Goal: Task Accomplishment & Management: Use online tool/utility

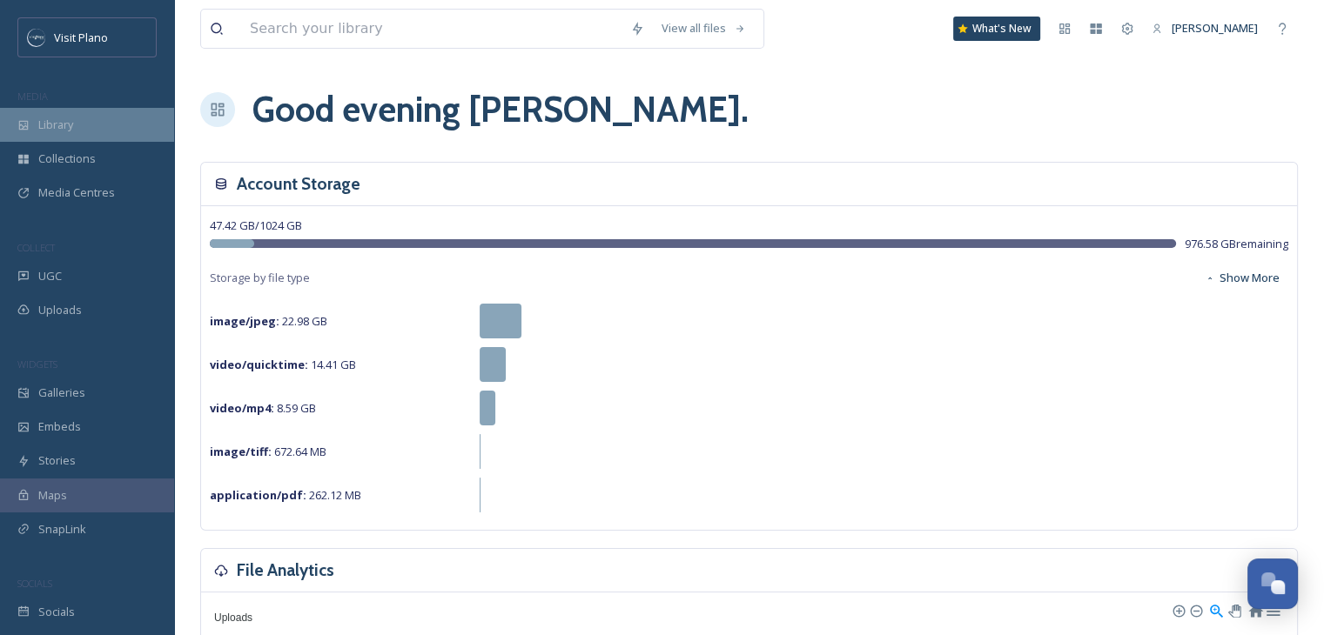
click at [72, 121] on span "Library" at bounding box center [55, 125] width 35 height 17
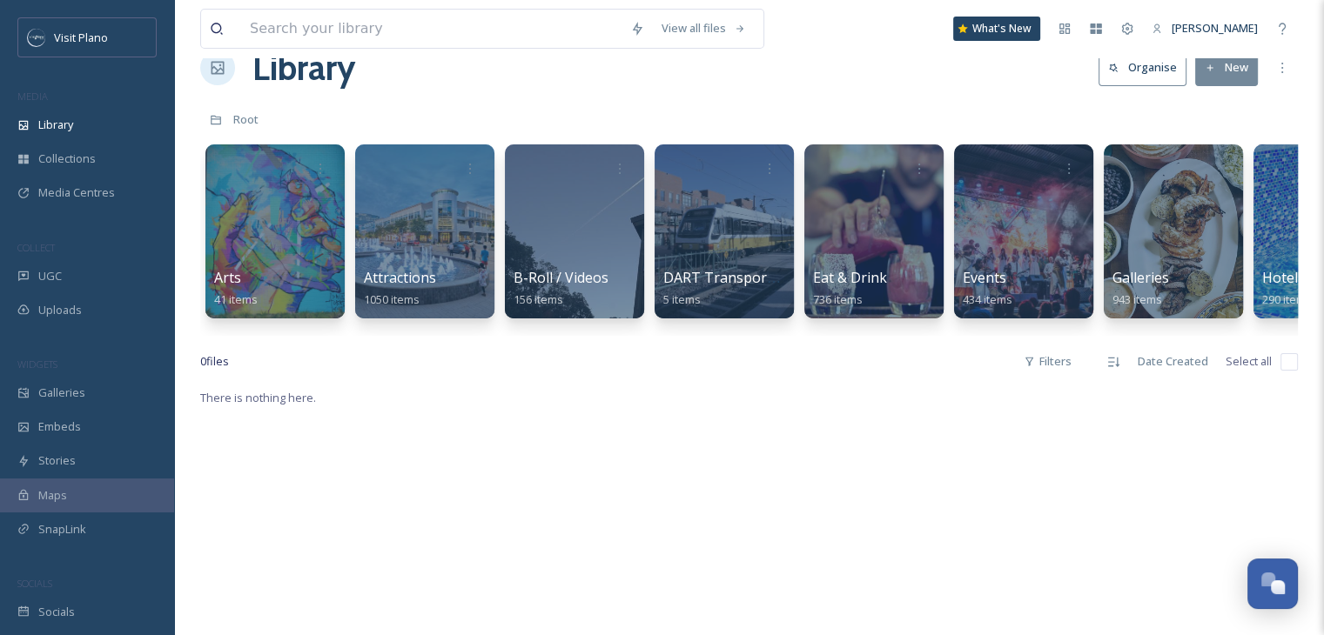
scroll to position [17, 0]
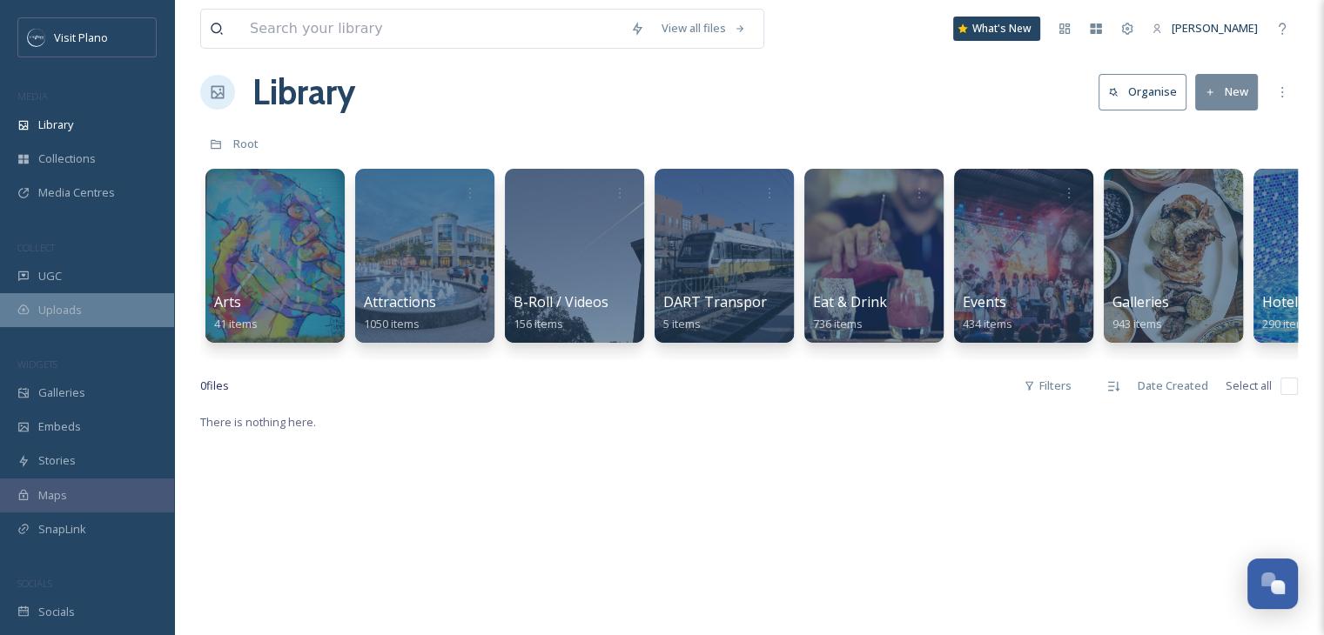
click at [64, 313] on span "Uploads" at bounding box center [60, 310] width 44 height 17
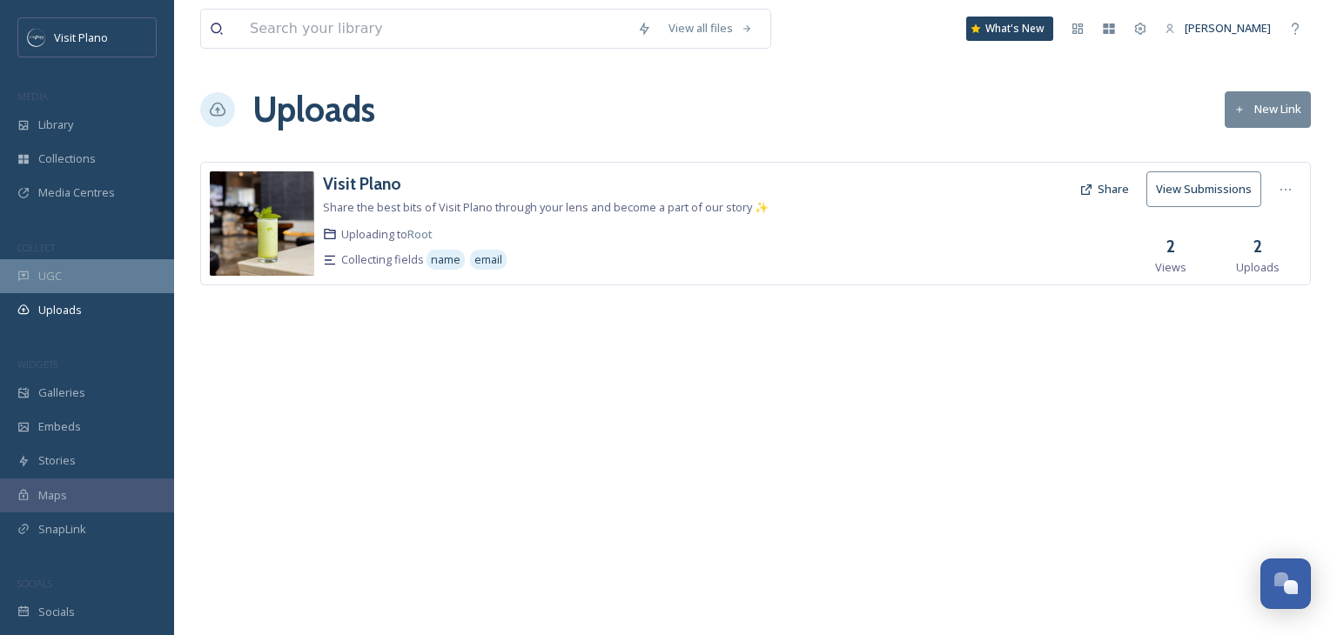
click at [52, 275] on span "UGC" at bounding box center [50, 276] width 24 height 17
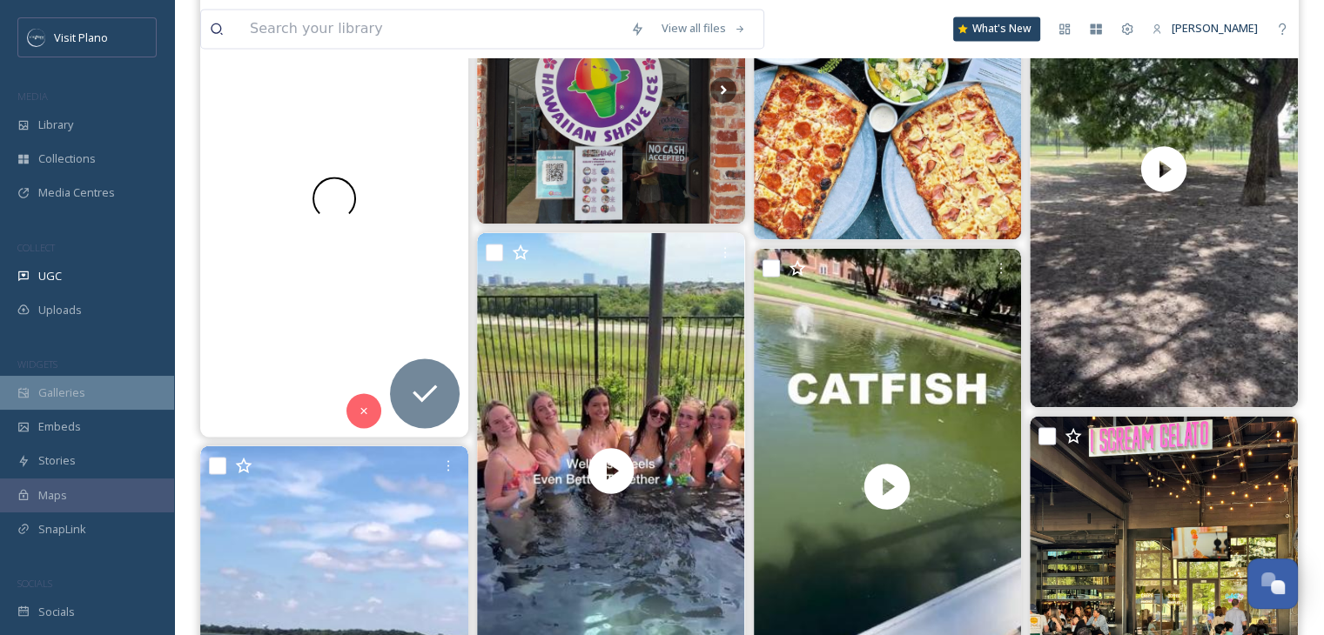
scroll to position [2477, 0]
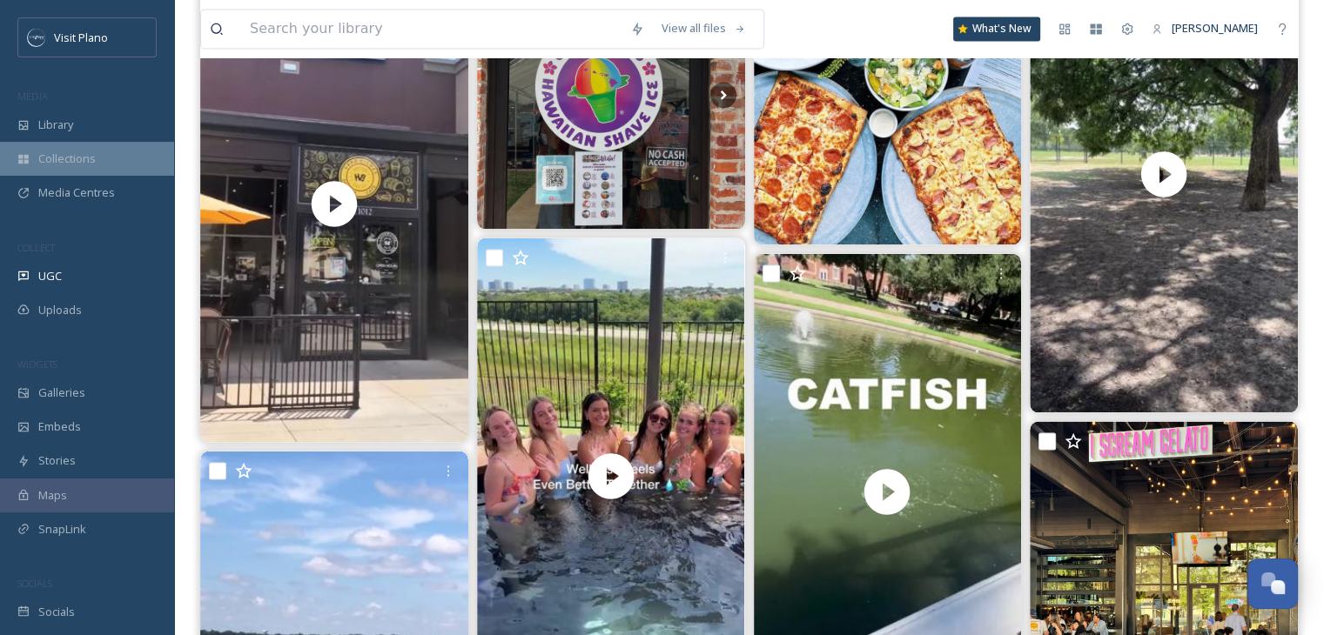
click at [78, 158] on span "Collections" at bounding box center [66, 159] width 57 height 17
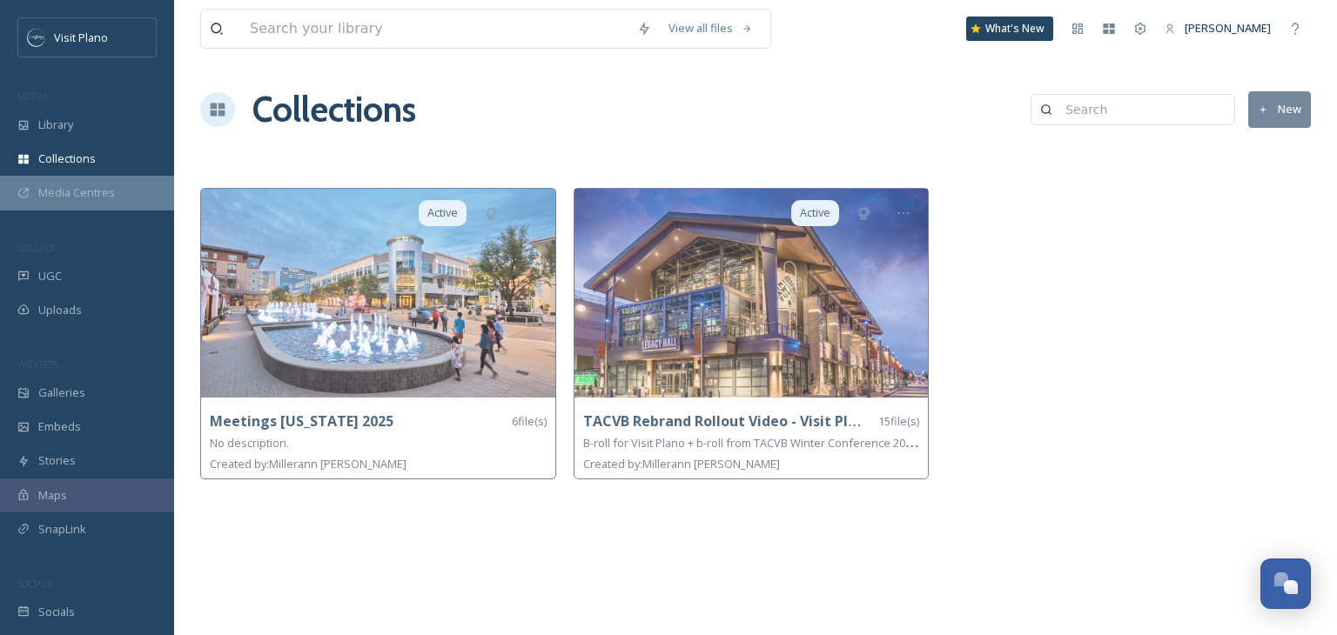
click at [84, 194] on span "Media Centres" at bounding box center [76, 193] width 77 height 17
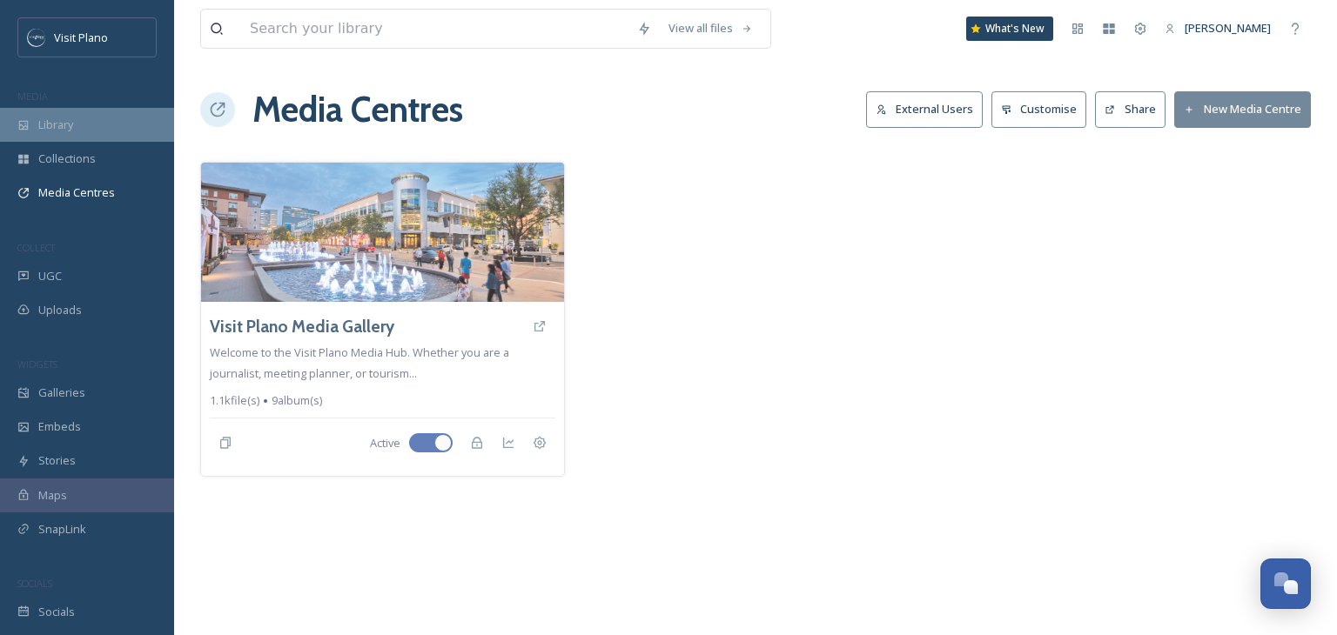
click at [50, 127] on span "Library" at bounding box center [55, 125] width 35 height 17
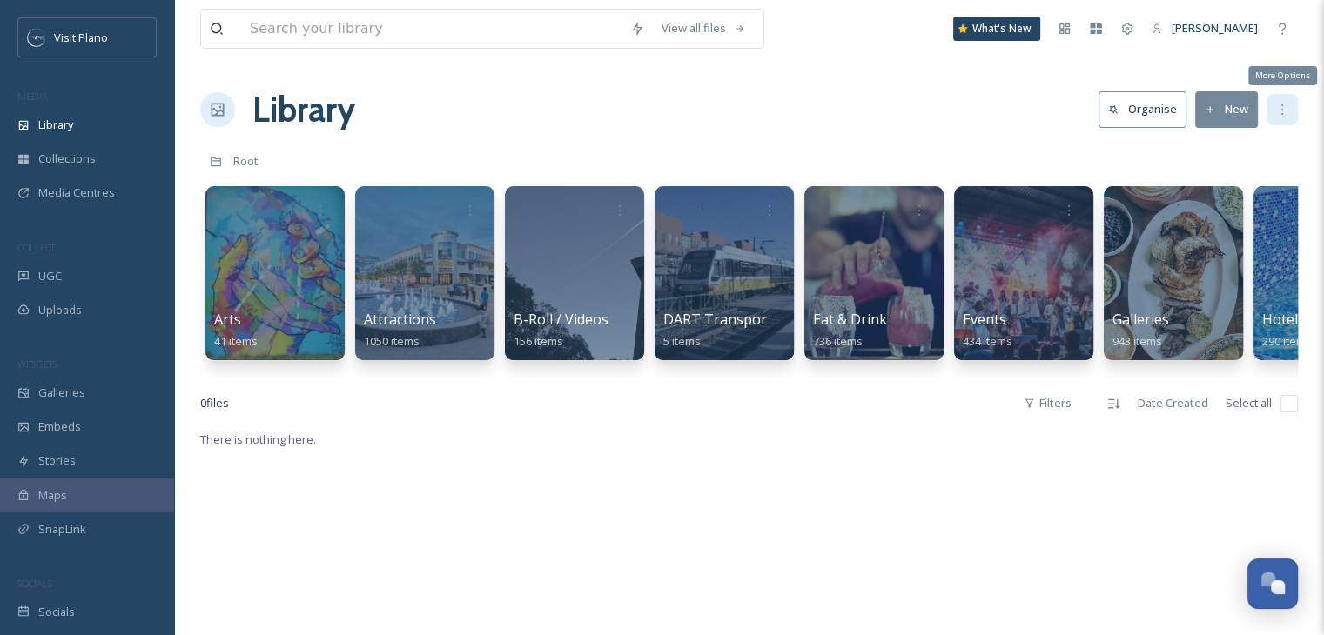
click at [1281, 112] on icon at bounding box center [1282, 110] width 14 height 14
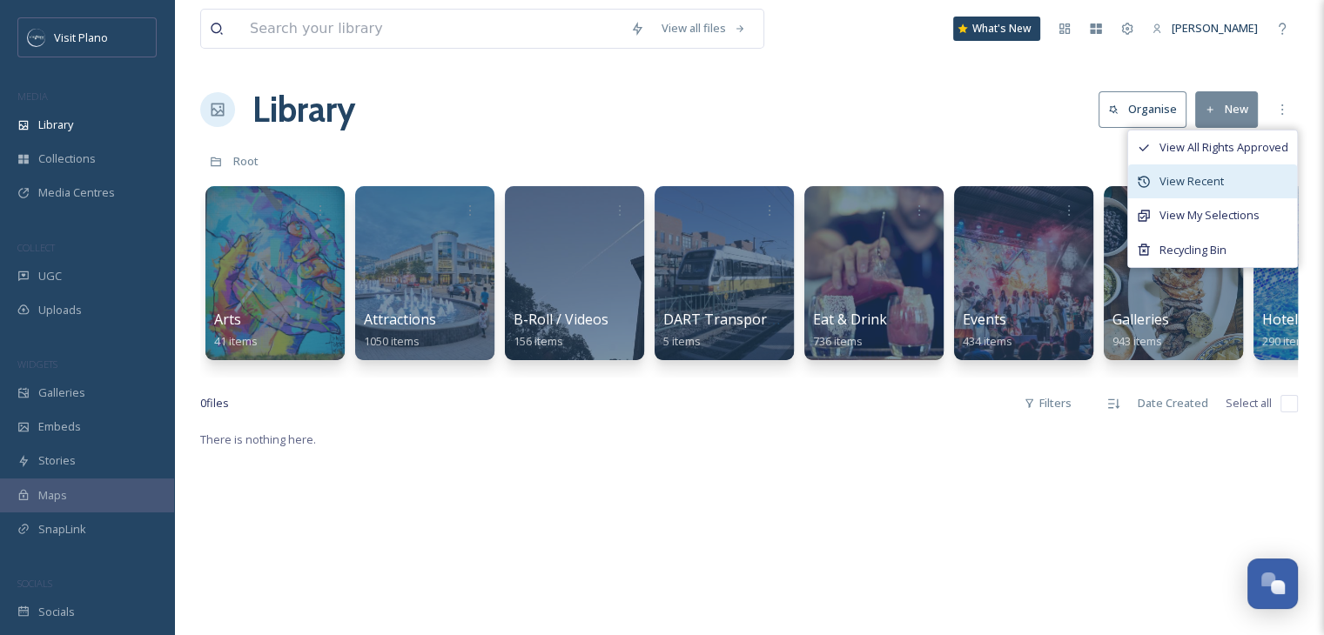
click at [1201, 185] on span "View Recent" at bounding box center [1192, 181] width 64 height 17
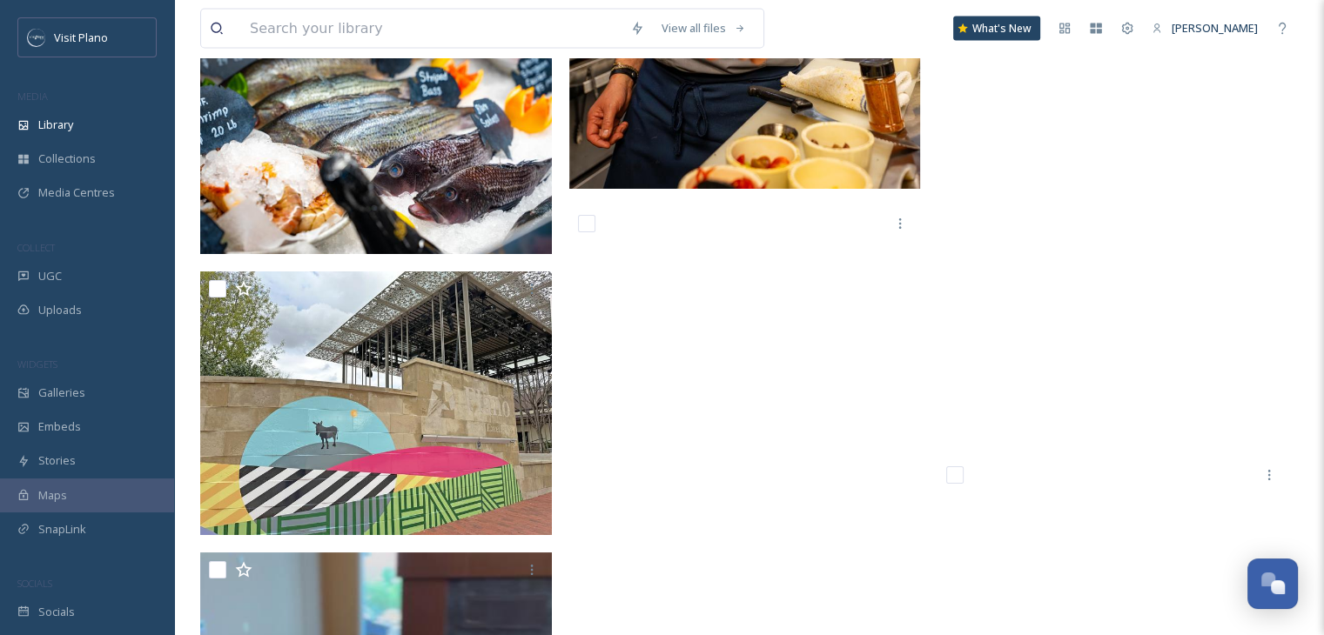
scroll to position [16478, 0]
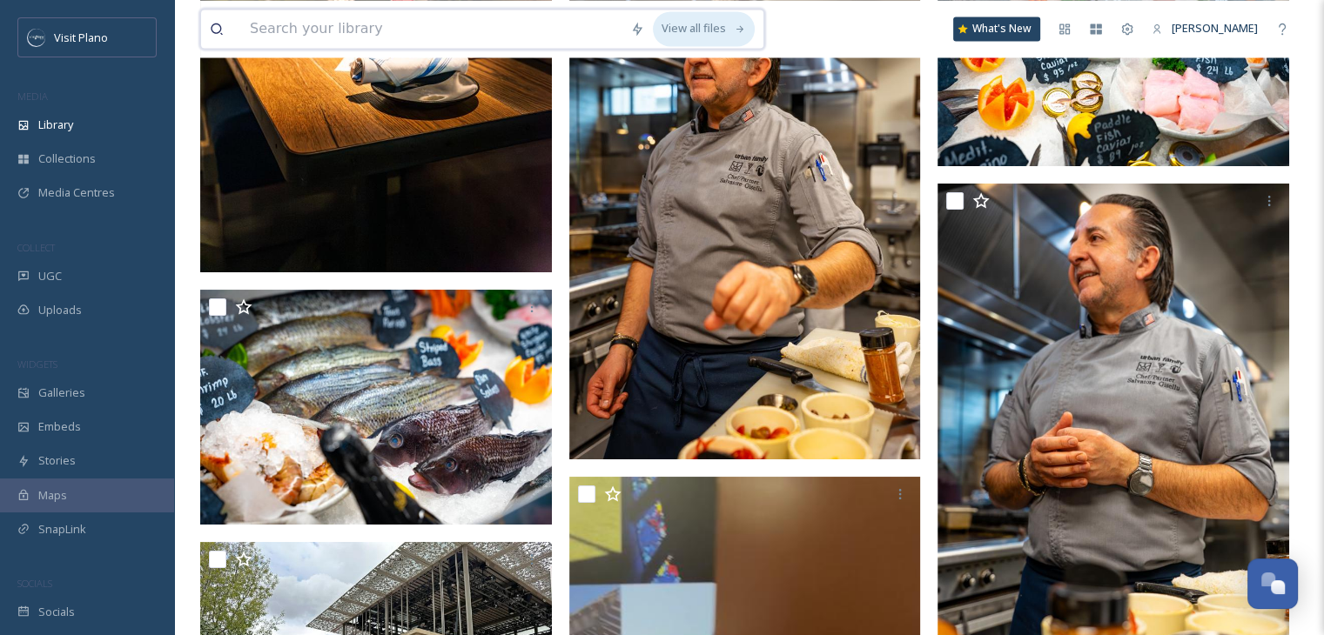
click at [709, 27] on div "View all files" at bounding box center [704, 28] width 102 height 34
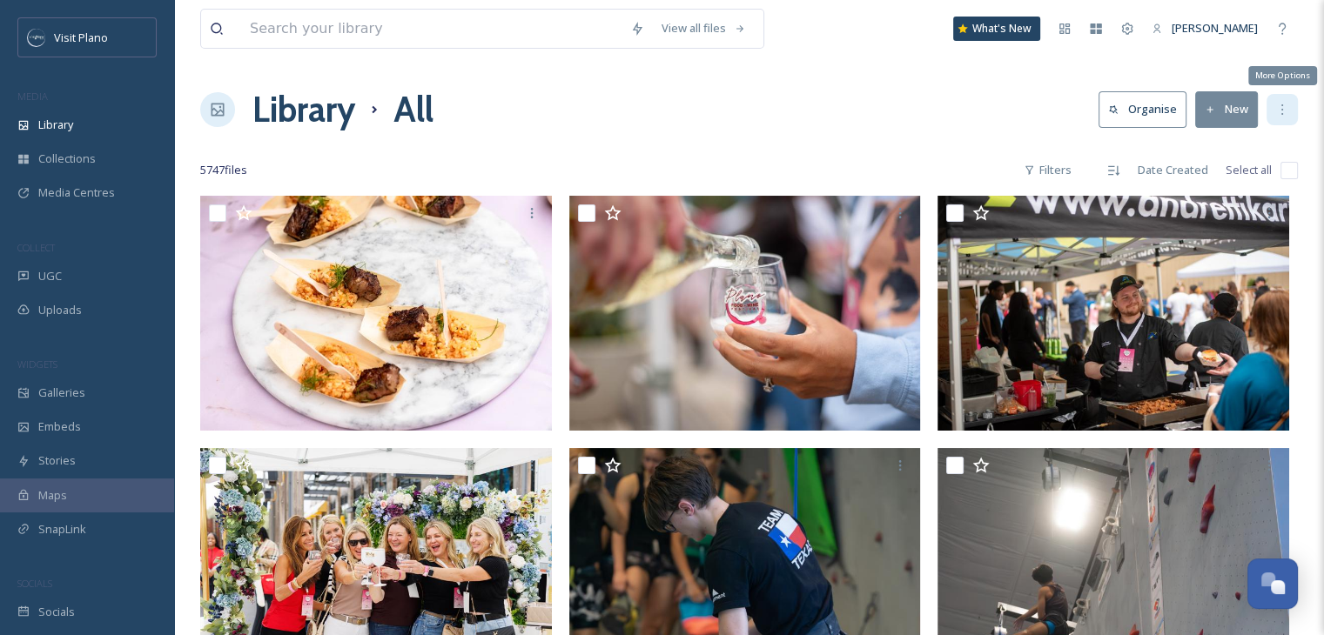
click at [1281, 116] on icon at bounding box center [1282, 110] width 14 height 14
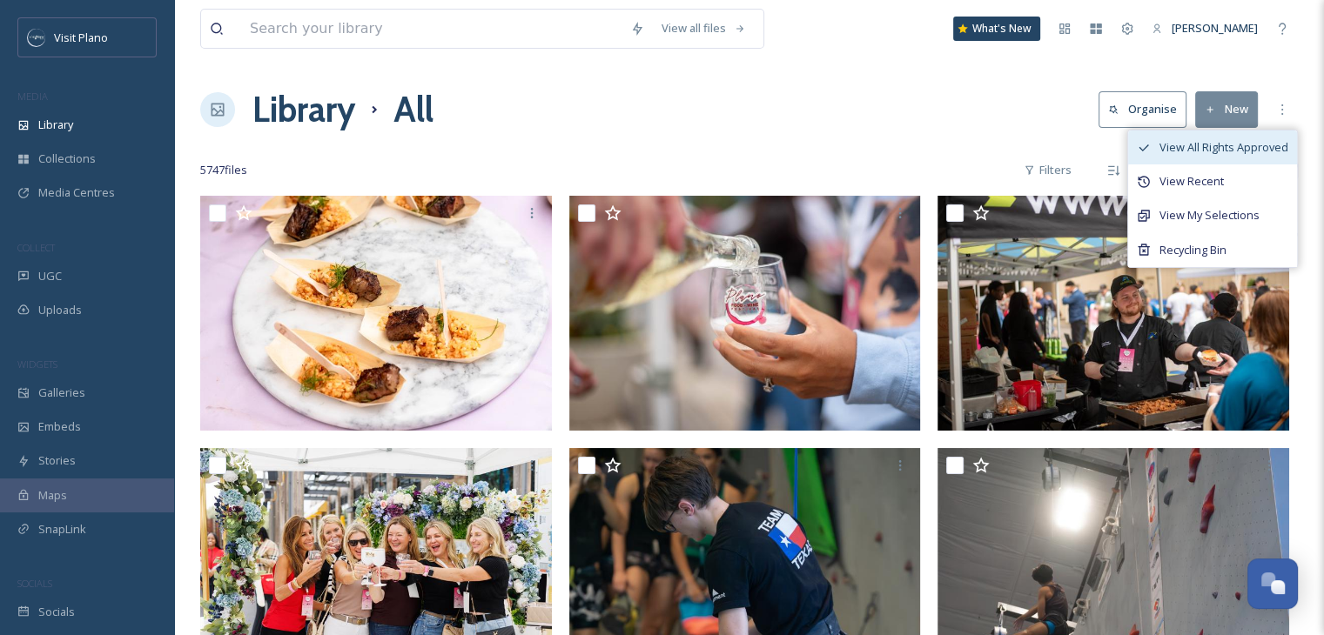
click at [1233, 154] on span "View All Rights Approved" at bounding box center [1224, 147] width 129 height 17
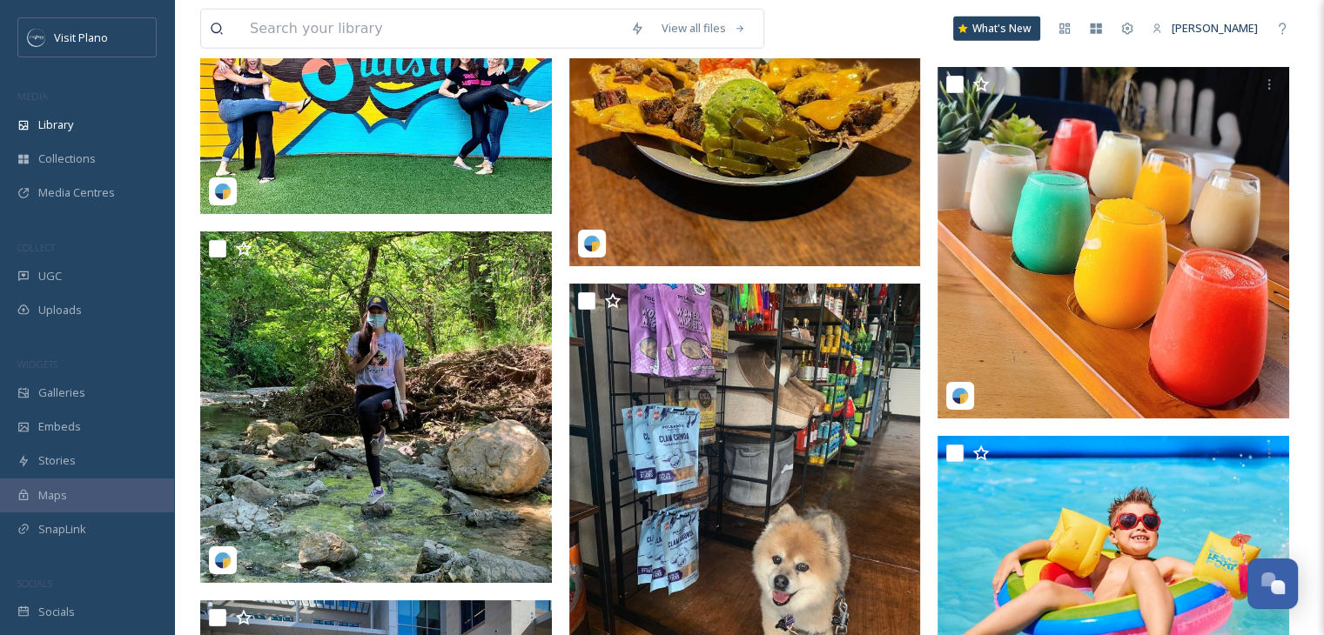
scroll to position [11775, 0]
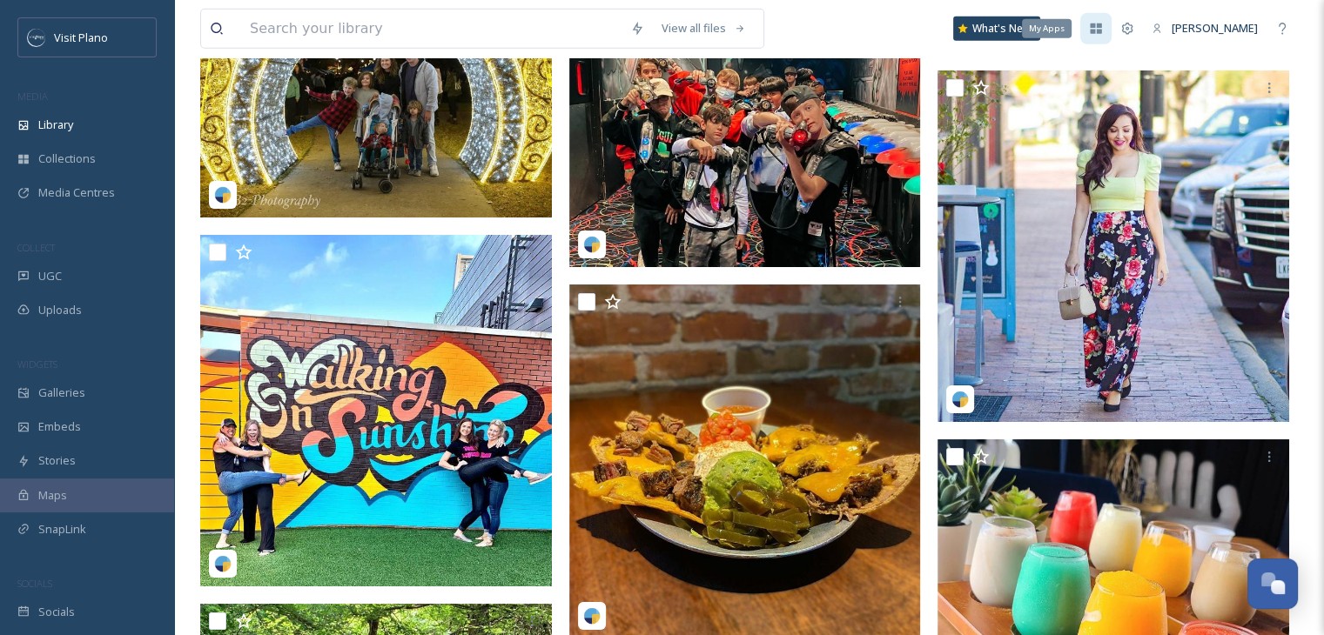
drag, startPoint x: 964, startPoint y: 89, endPoint x: 1094, endPoint y: 28, distance: 144.1
click at [1094, 28] on icon at bounding box center [1096, 29] width 14 height 14
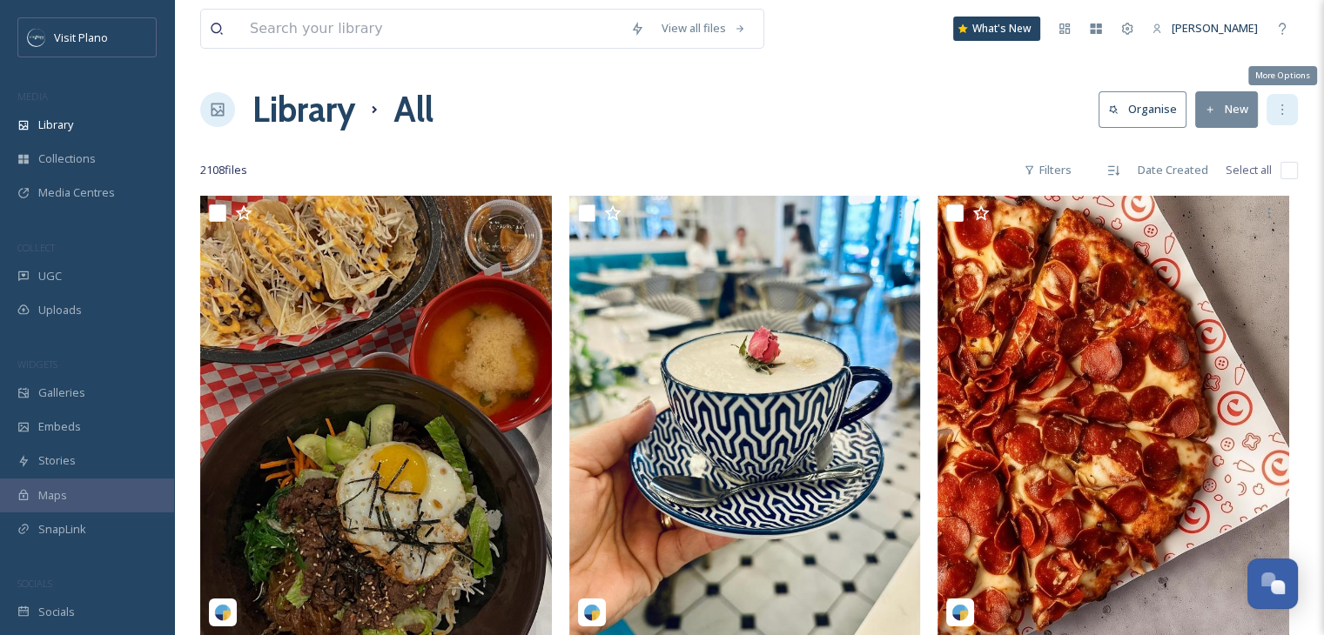
click at [1281, 116] on icon at bounding box center [1282, 110] width 14 height 14
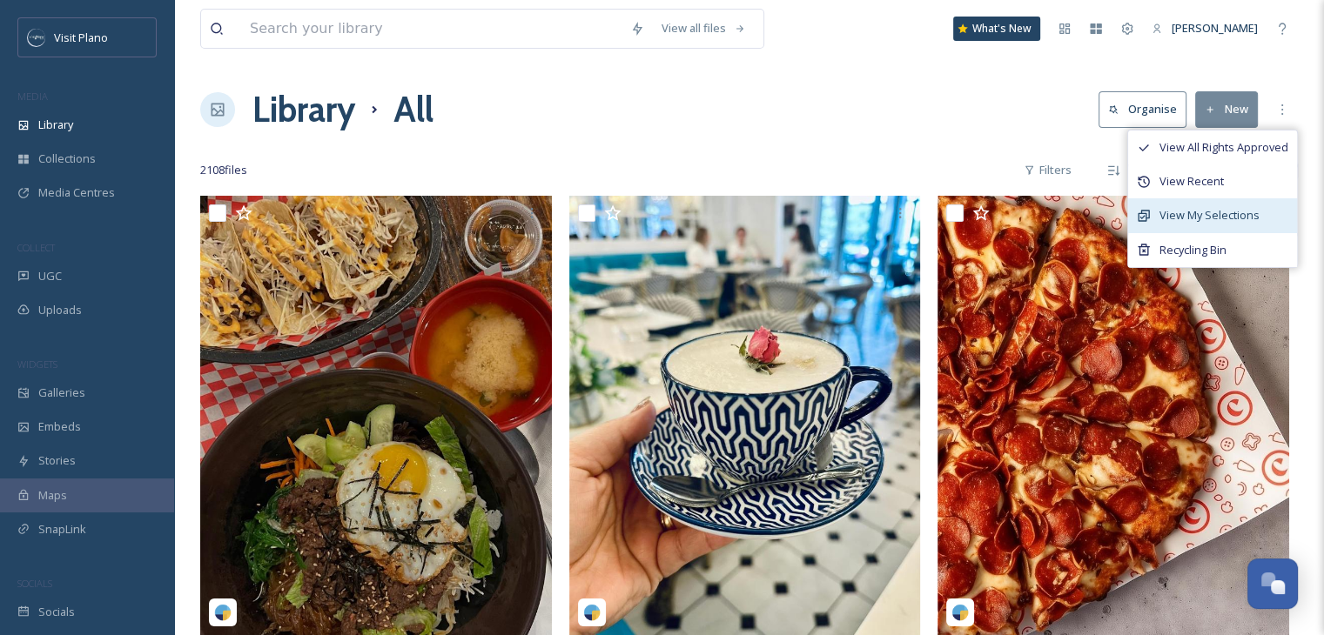
click at [1244, 215] on span "View My Selections" at bounding box center [1210, 215] width 100 height 17
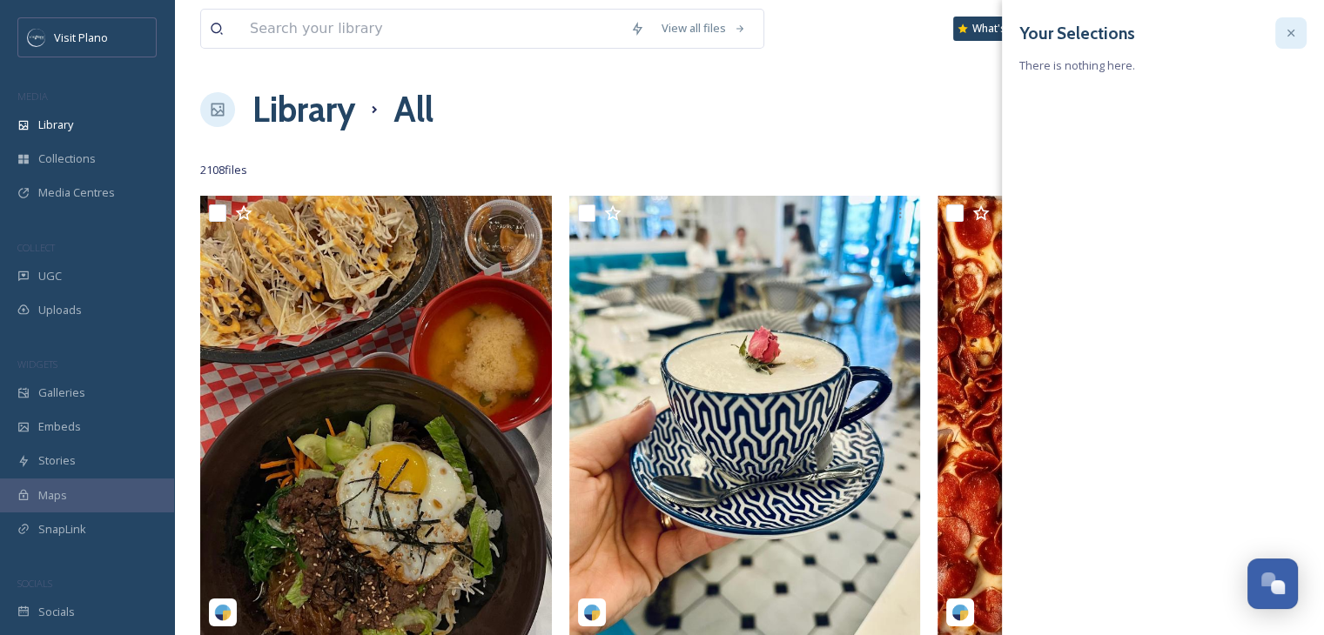
click at [1292, 34] on icon at bounding box center [1290, 33] width 7 height 7
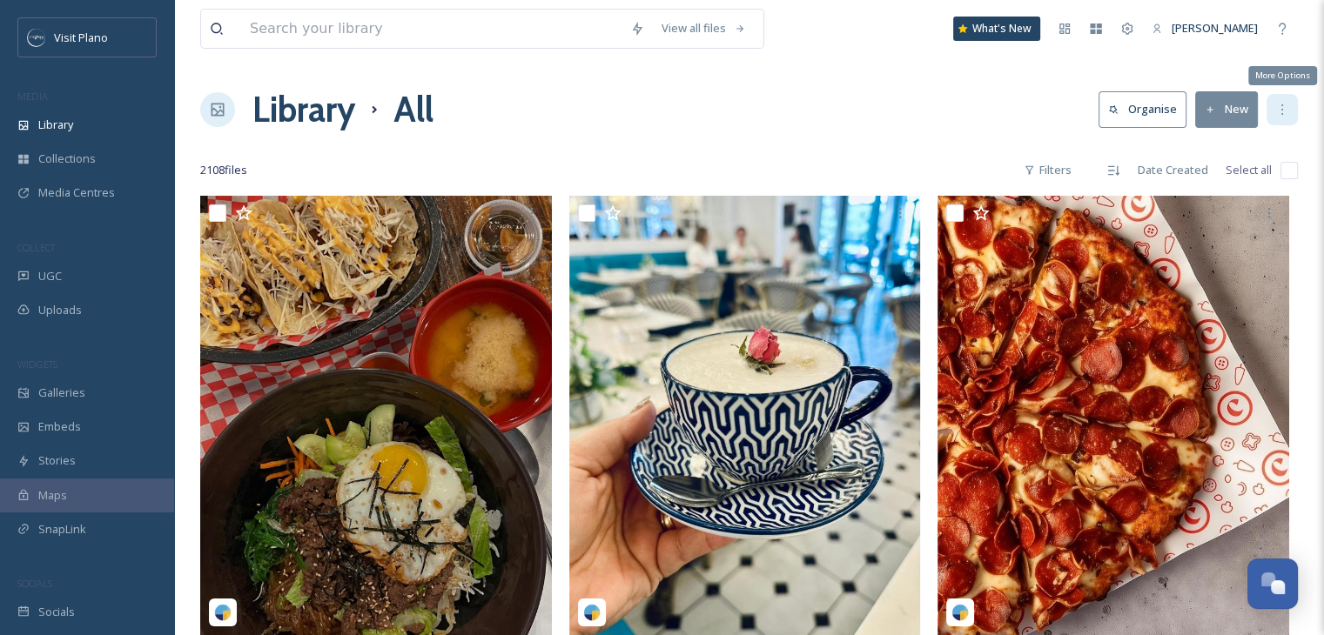
click at [1283, 105] on icon at bounding box center [1282, 110] width 14 height 14
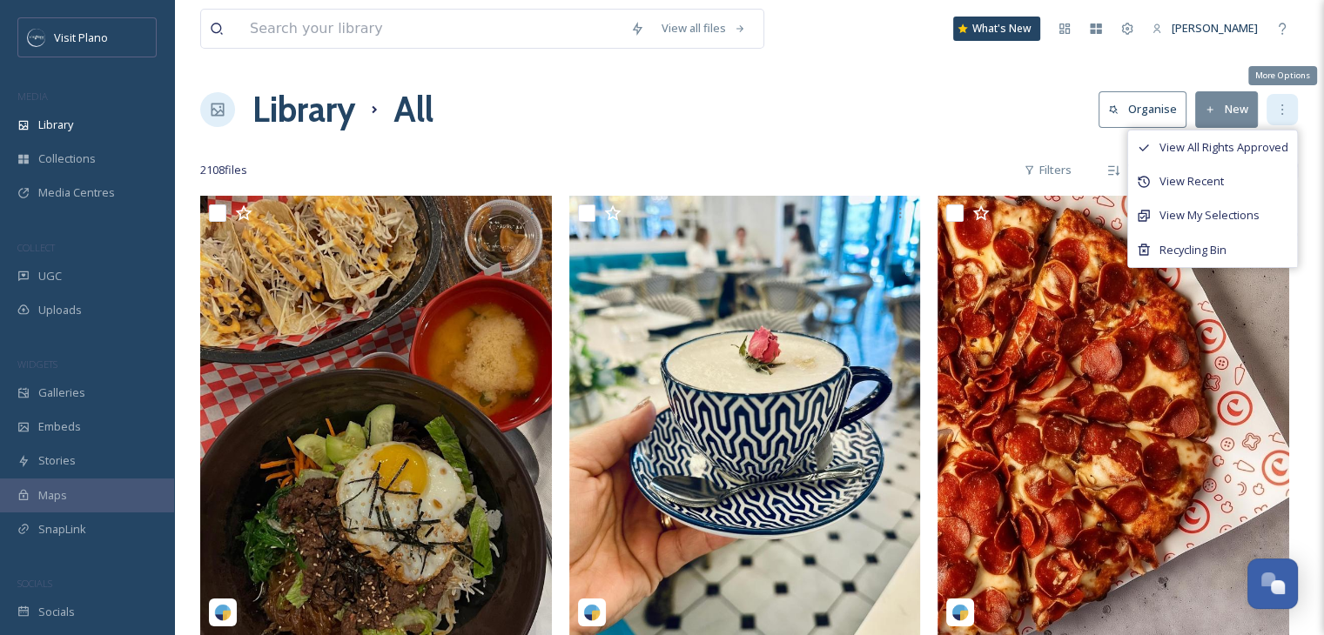
click at [1283, 105] on icon at bounding box center [1282, 110] width 14 height 14
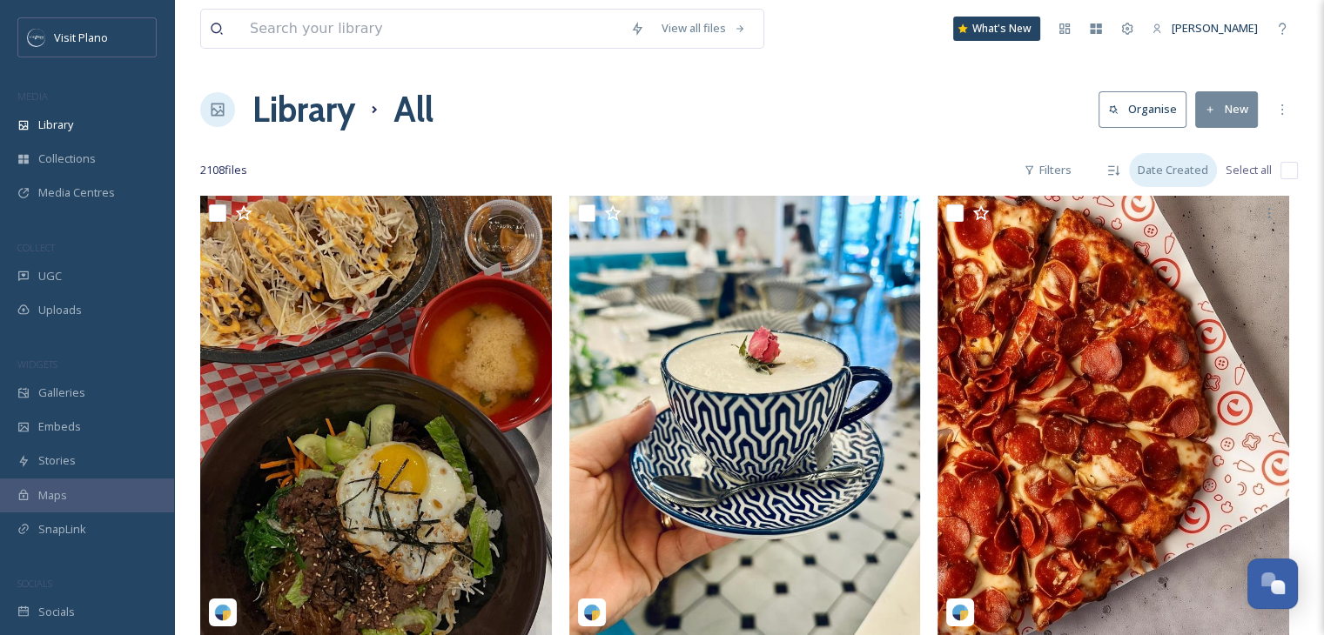
click at [1167, 179] on div "Date Created" at bounding box center [1173, 170] width 88 height 34
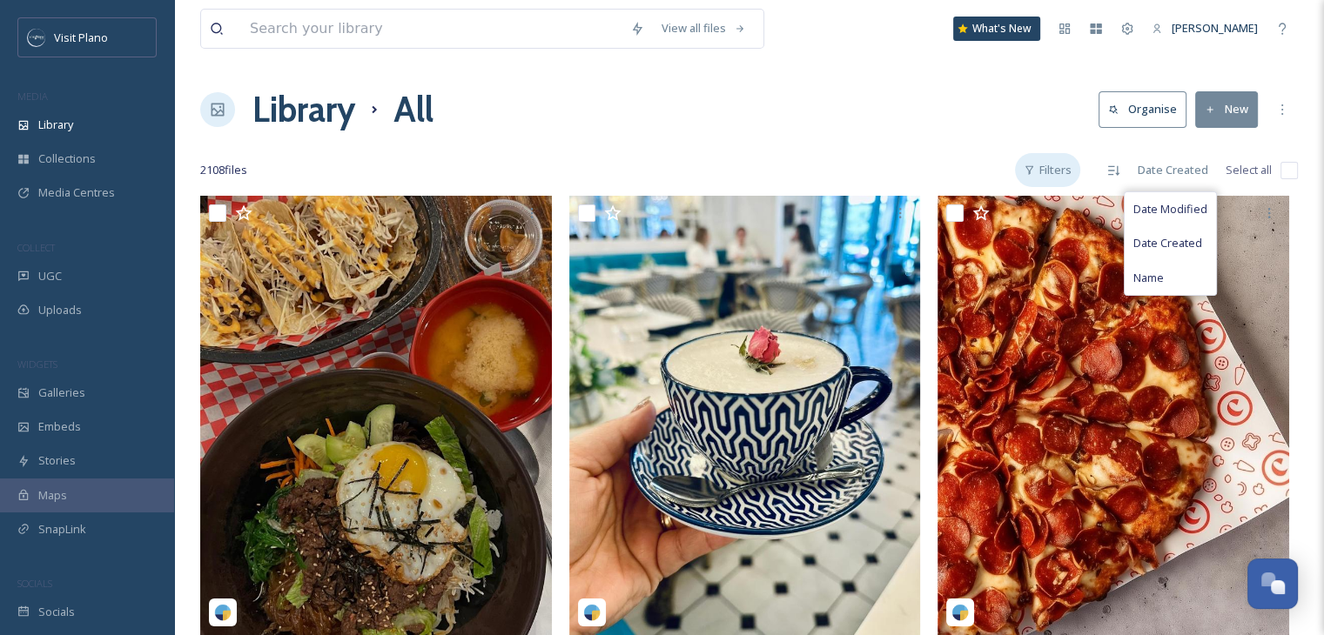
click at [1042, 178] on div "Filters" at bounding box center [1047, 170] width 65 height 34
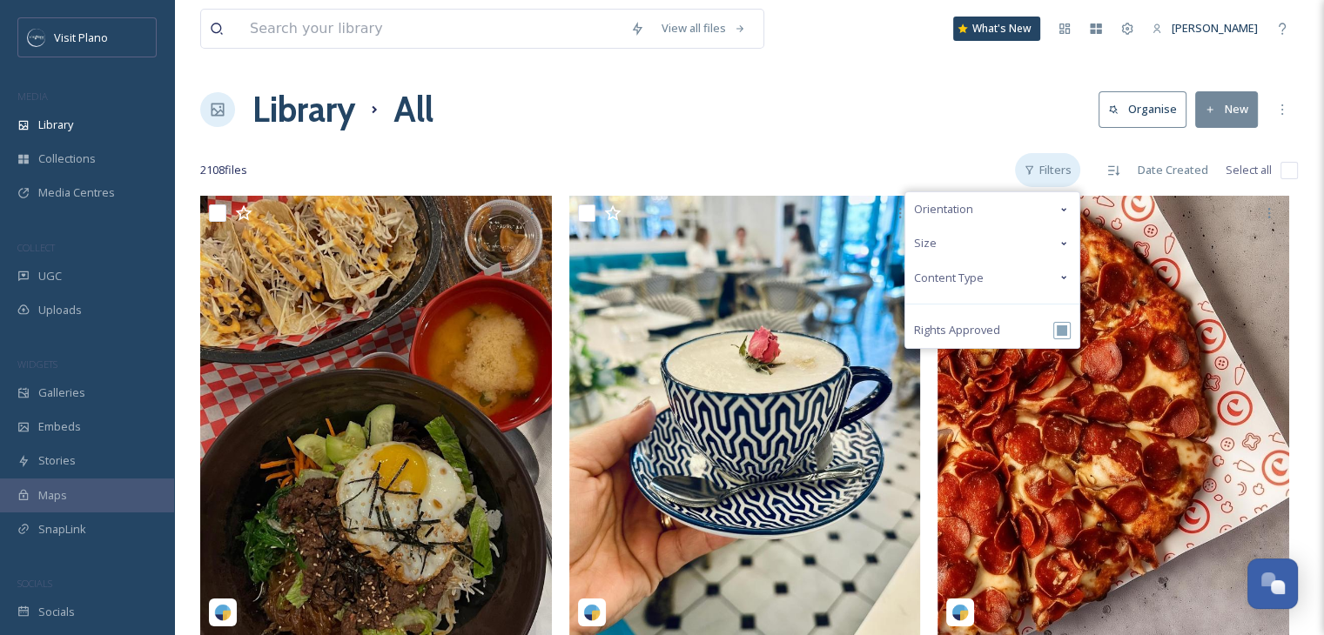
click at [1042, 178] on div "Filters" at bounding box center [1047, 170] width 65 height 34
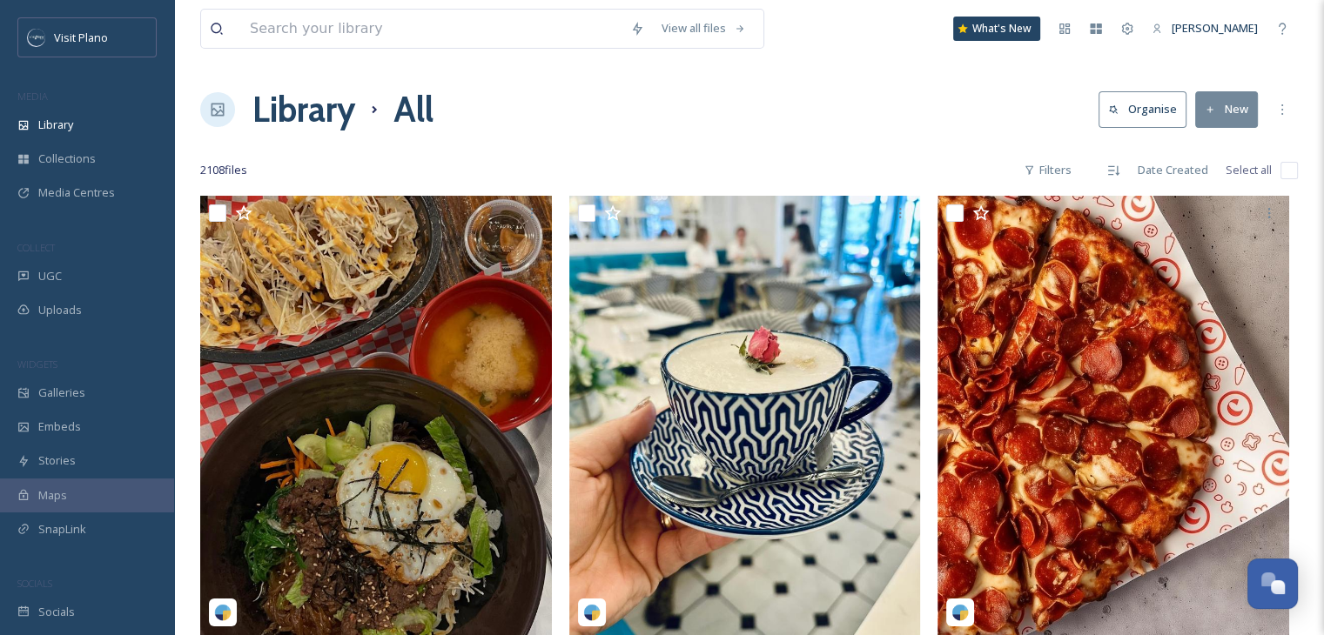
click at [928, 128] on div "Library All Organise New" at bounding box center [749, 110] width 1098 height 52
click at [1274, 112] on div "More Options" at bounding box center [1282, 109] width 31 height 31
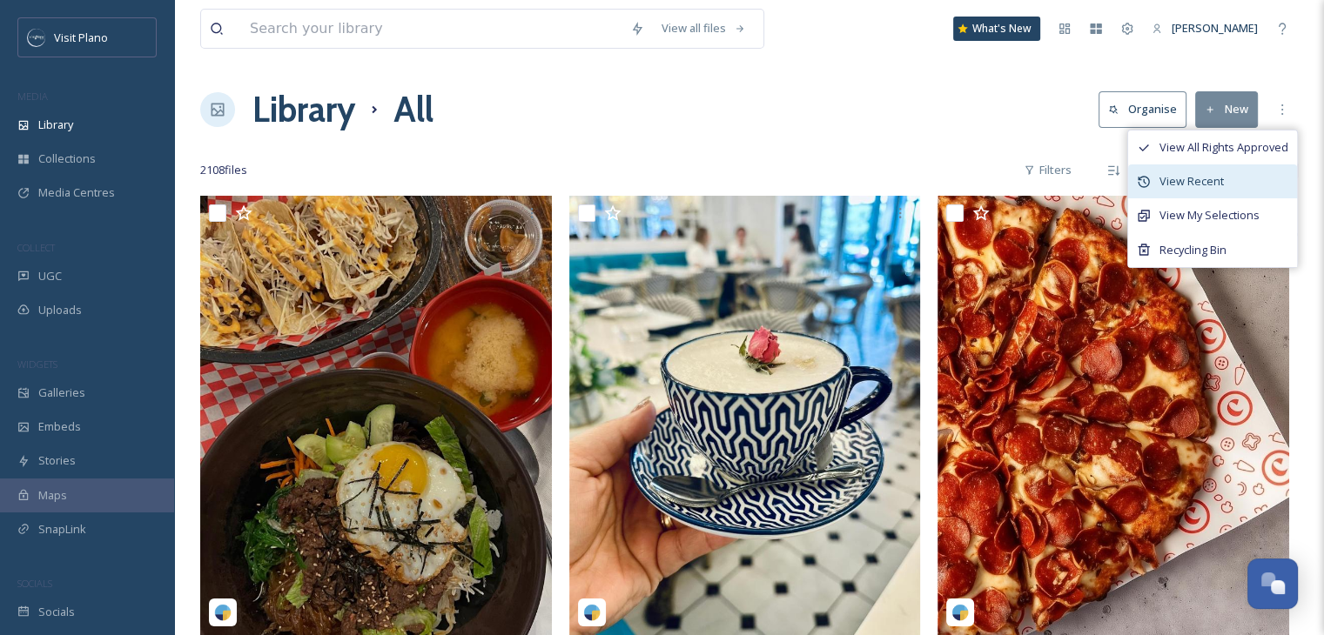
click at [1238, 175] on div "View Recent" at bounding box center [1212, 182] width 169 height 34
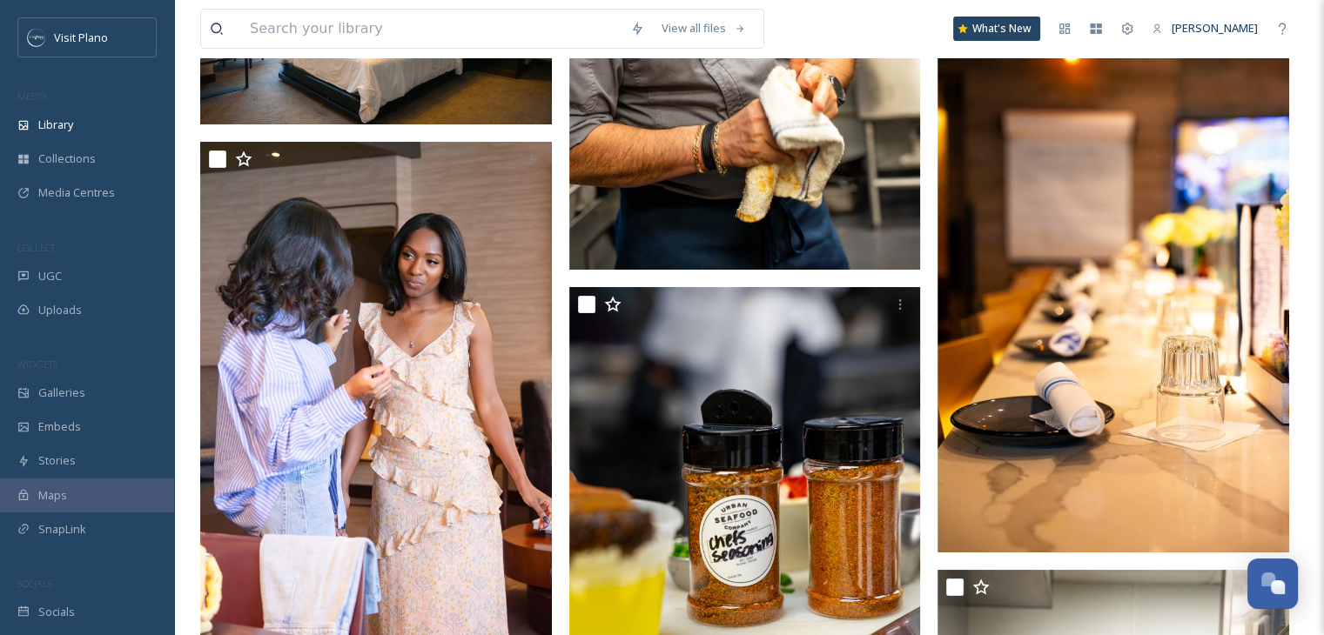
scroll to position [12959, 0]
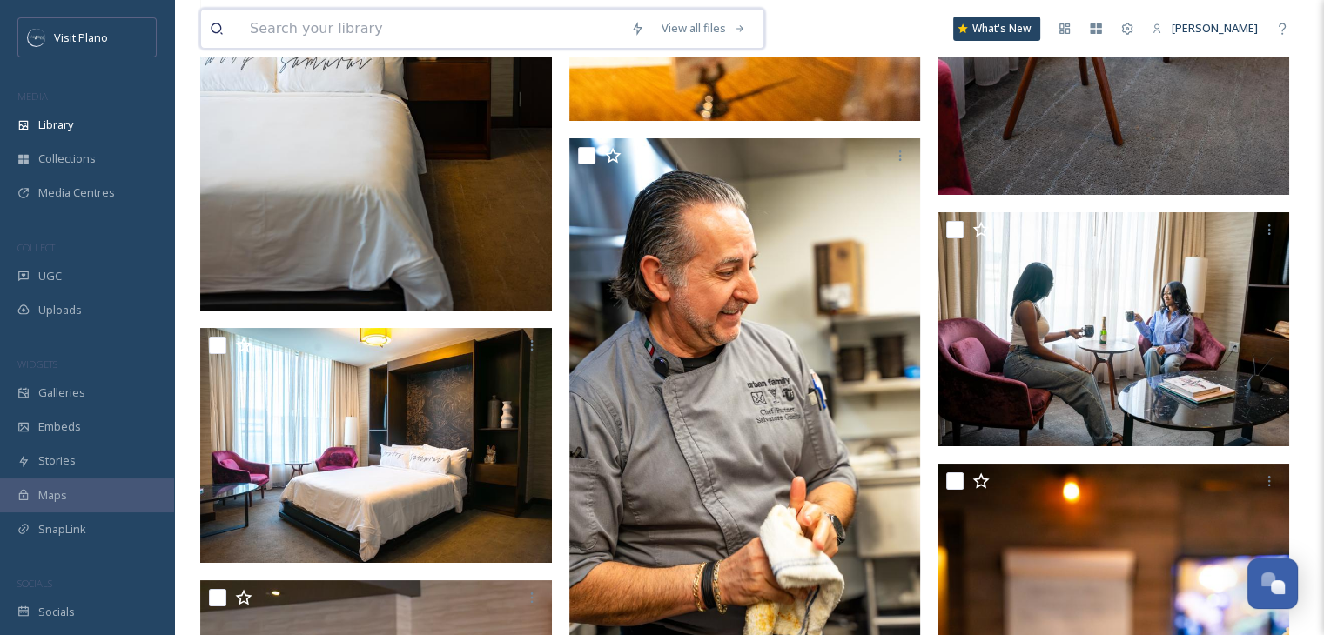
click at [341, 27] on input at bounding box center [431, 29] width 380 height 38
type input "pool"
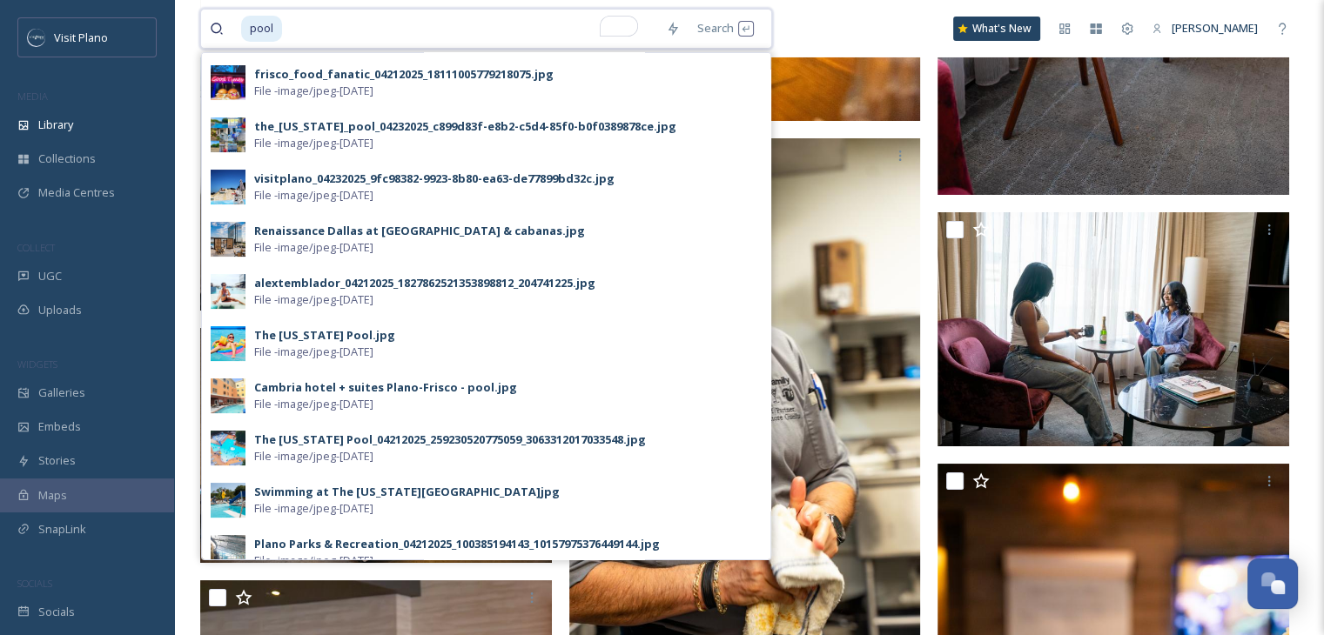
scroll to position [205, 0]
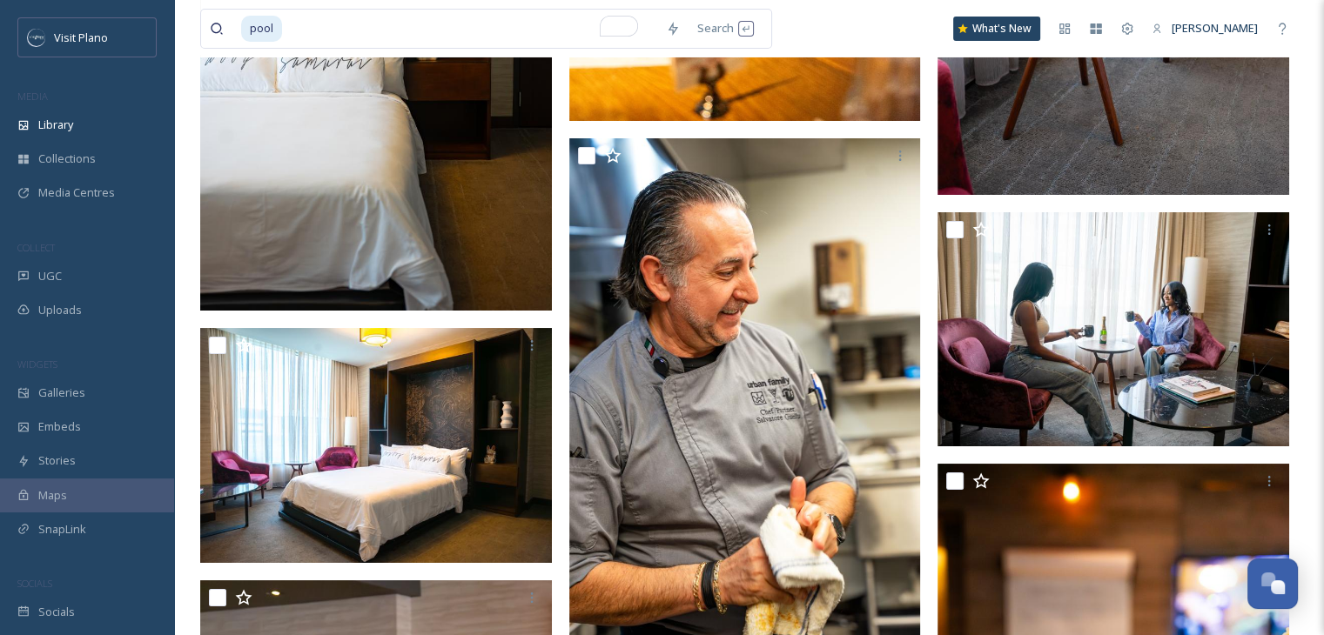
click at [836, 24] on div "pool Search What's New [PERSON_NAME]" at bounding box center [749, 28] width 1098 height 57
click at [1097, 29] on icon at bounding box center [1096, 29] width 14 height 14
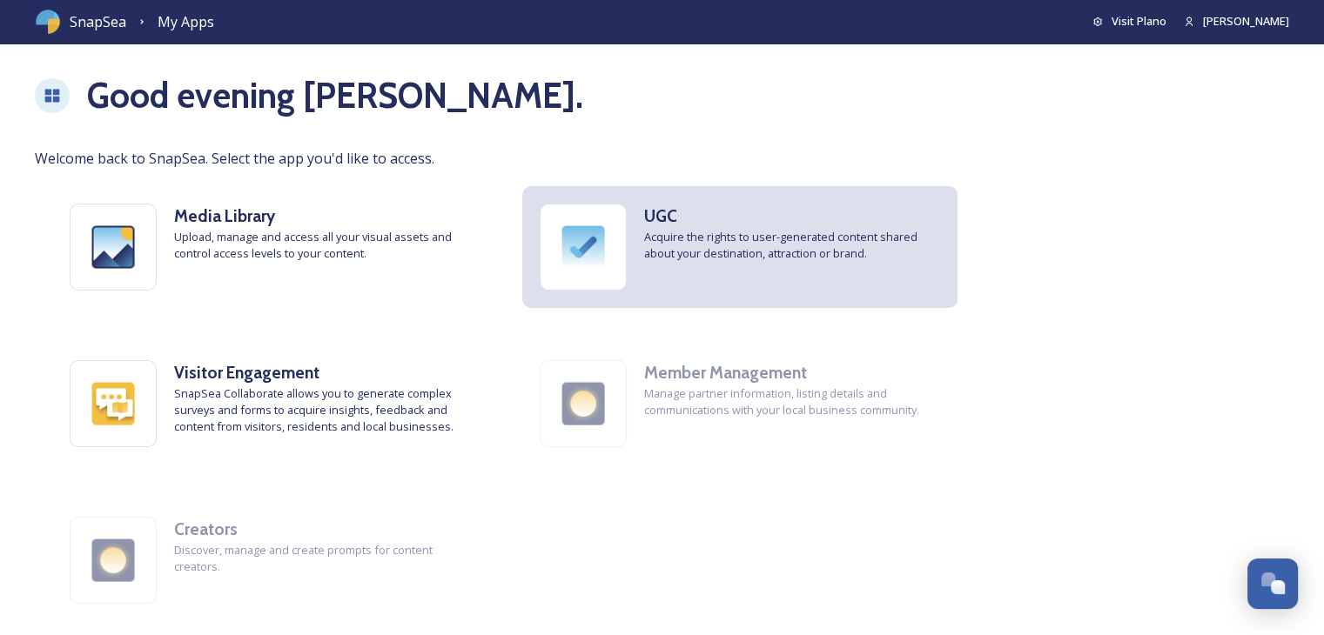
click at [689, 250] on span "Acquire the rights to user-generated content shared about your destination, att…" at bounding box center [792, 245] width 296 height 33
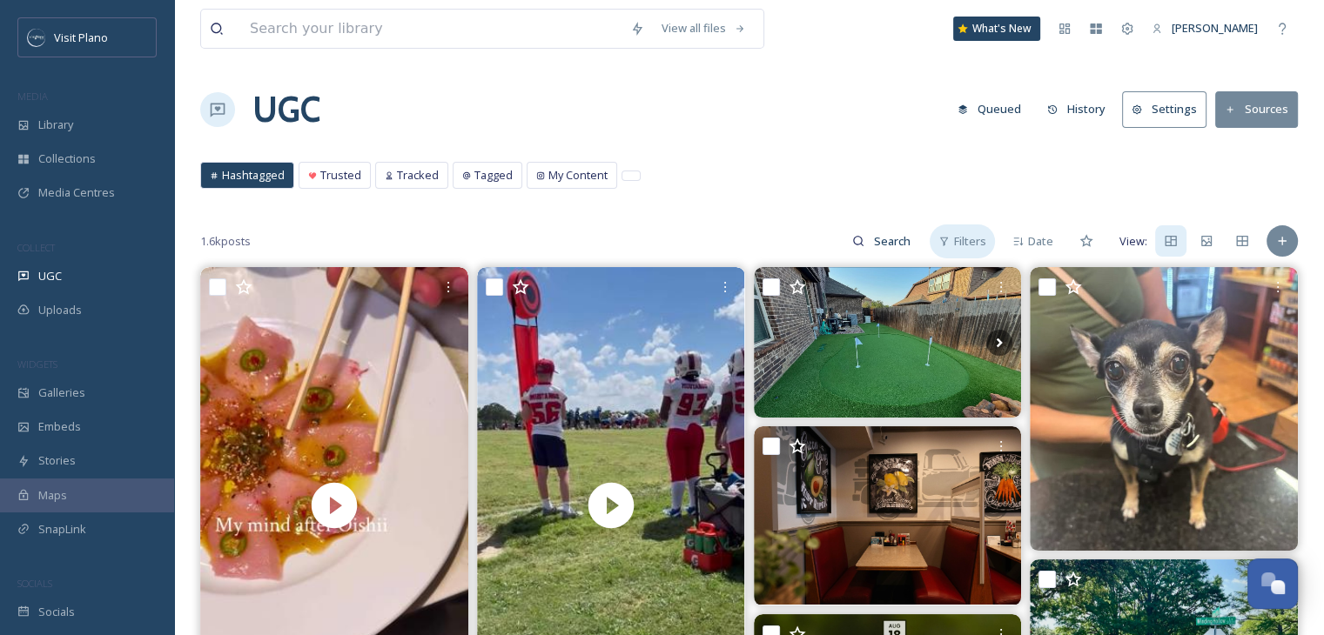
click at [950, 236] on icon at bounding box center [943, 241] width 11 height 11
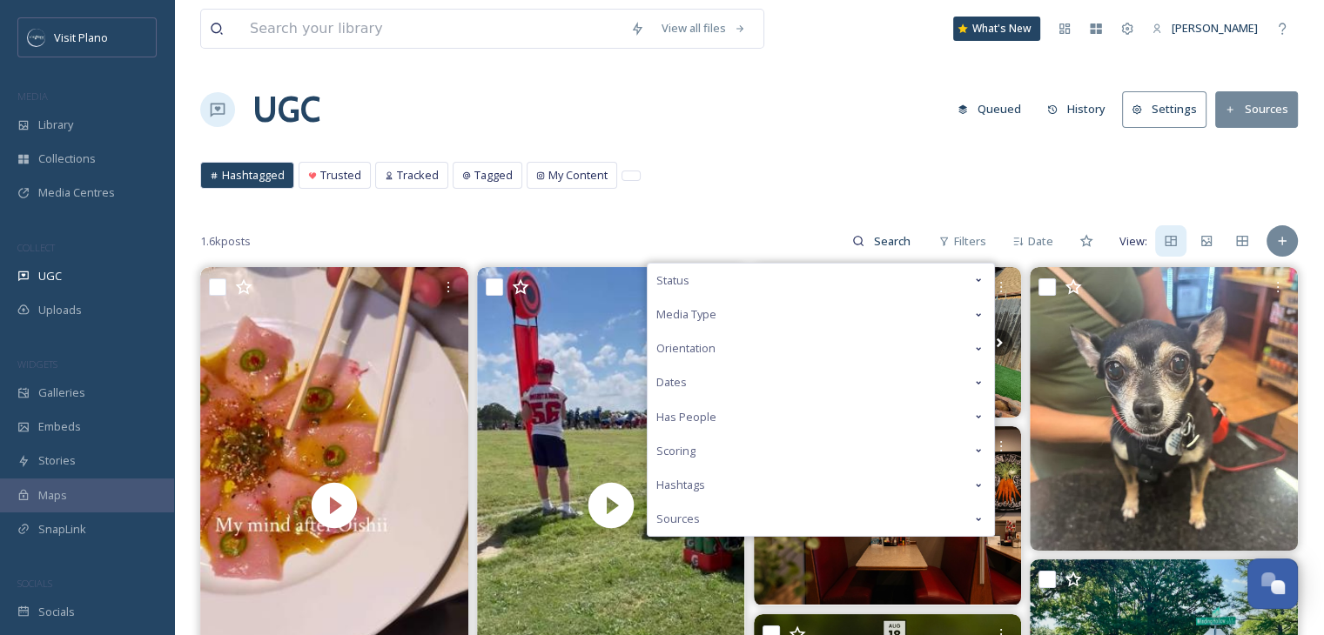
click at [771, 313] on div "Media Type" at bounding box center [821, 315] width 346 height 34
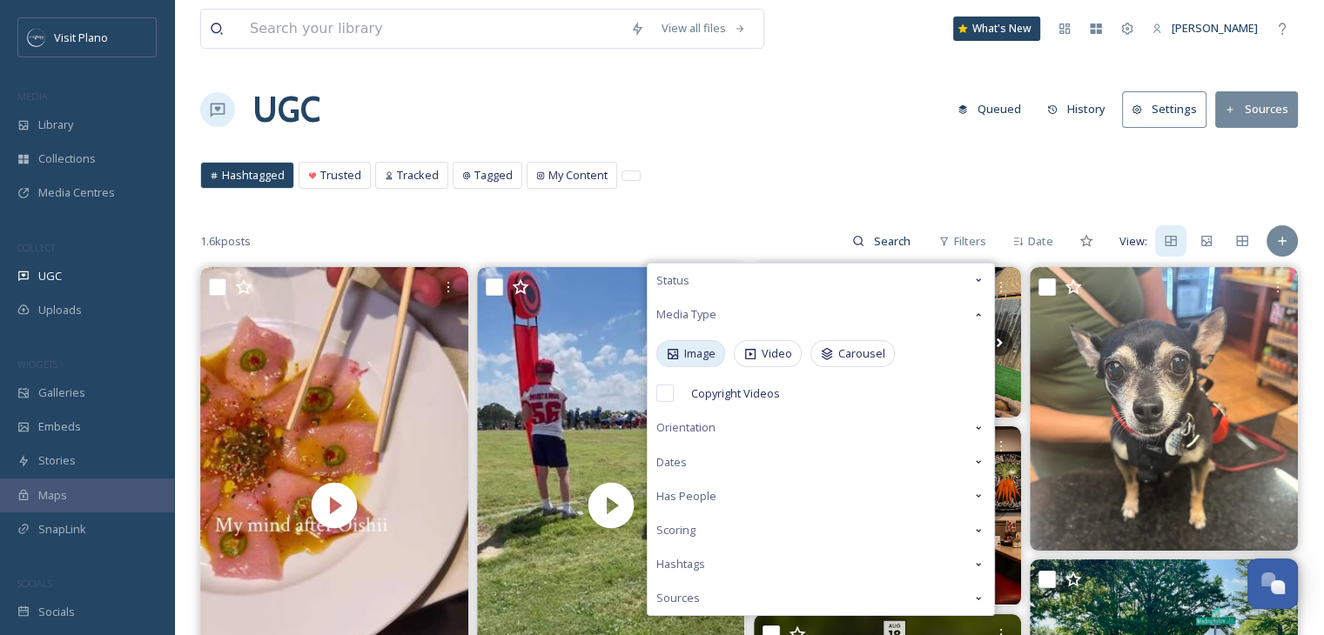
click at [698, 349] on span "Image" at bounding box center [699, 354] width 31 height 17
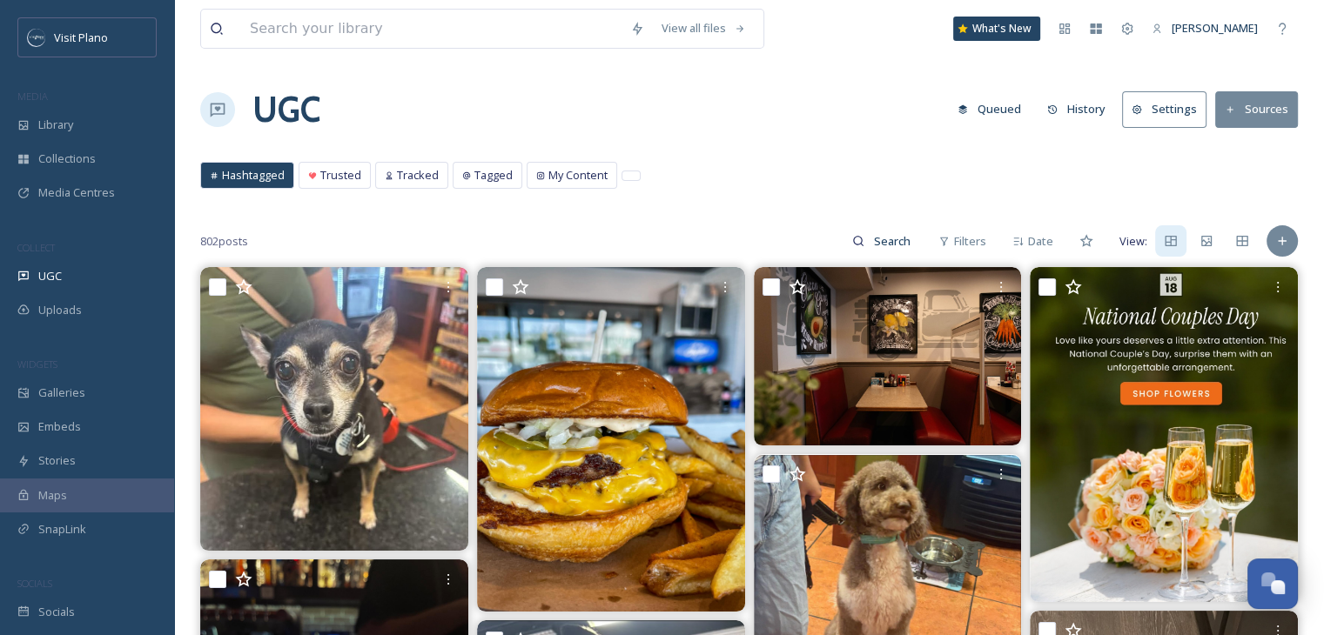
click at [1255, 110] on button "Sources" at bounding box center [1256, 109] width 83 height 36
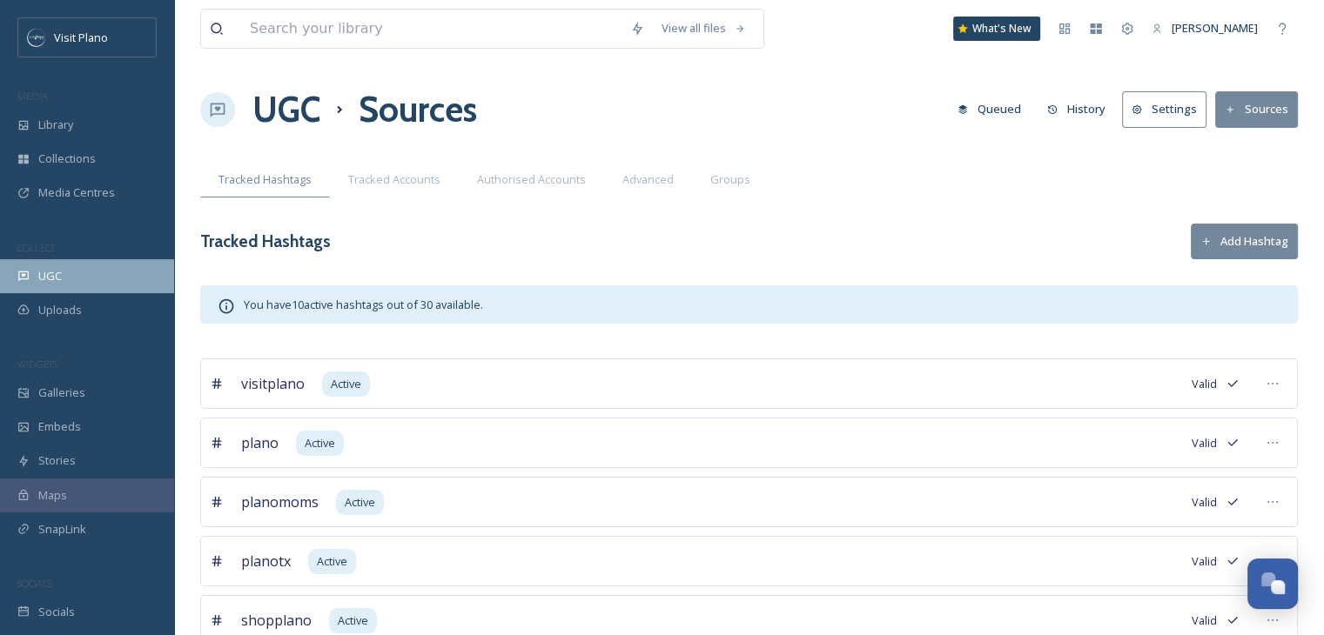
click at [70, 276] on div "UGC" at bounding box center [87, 276] width 174 height 34
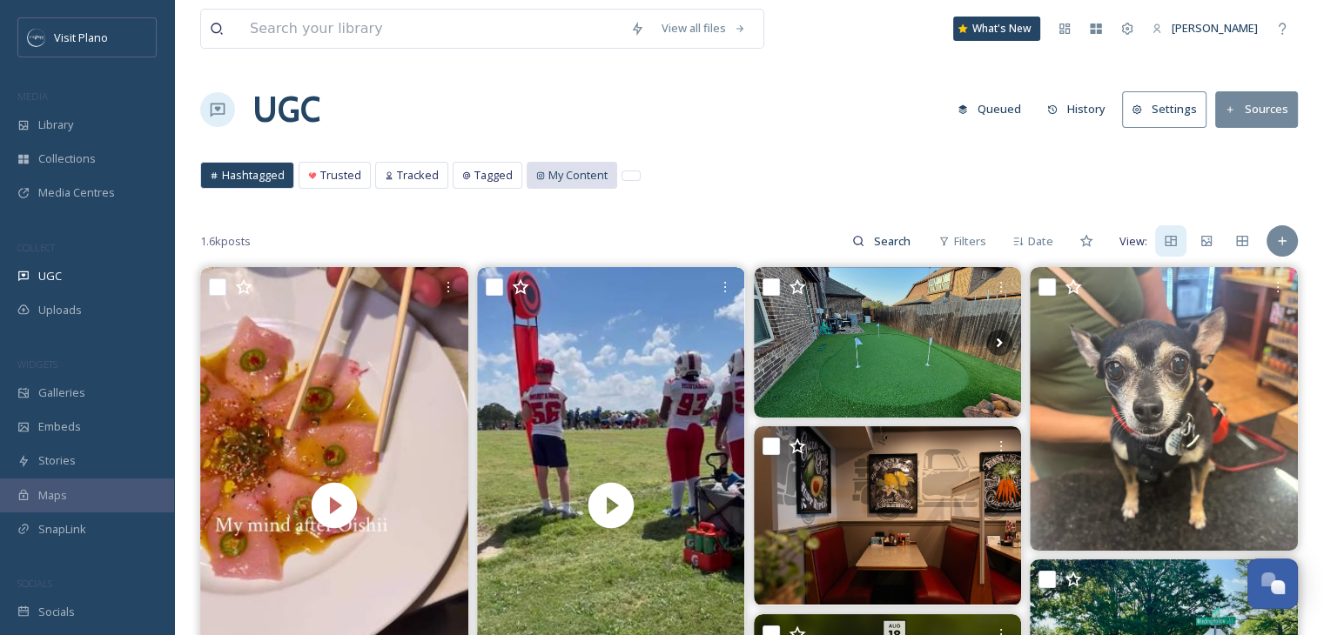
click at [575, 182] on span "My Content" at bounding box center [577, 175] width 59 height 17
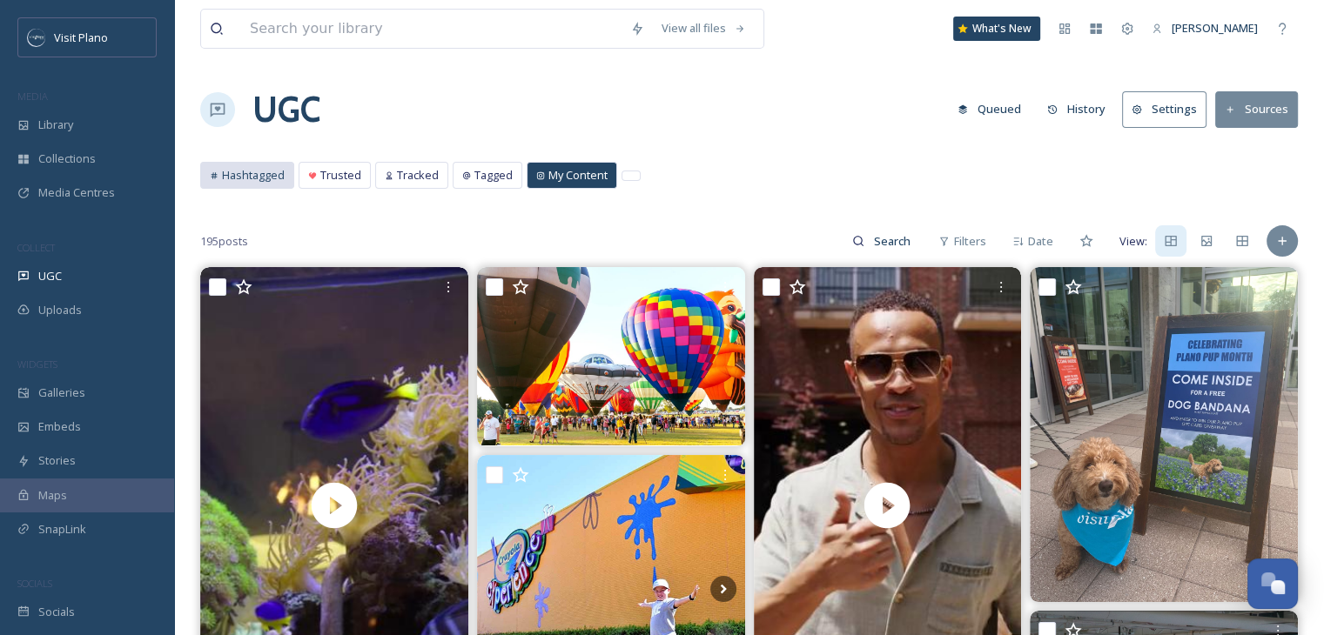
click at [258, 179] on span "Hashtagged" at bounding box center [253, 175] width 63 height 17
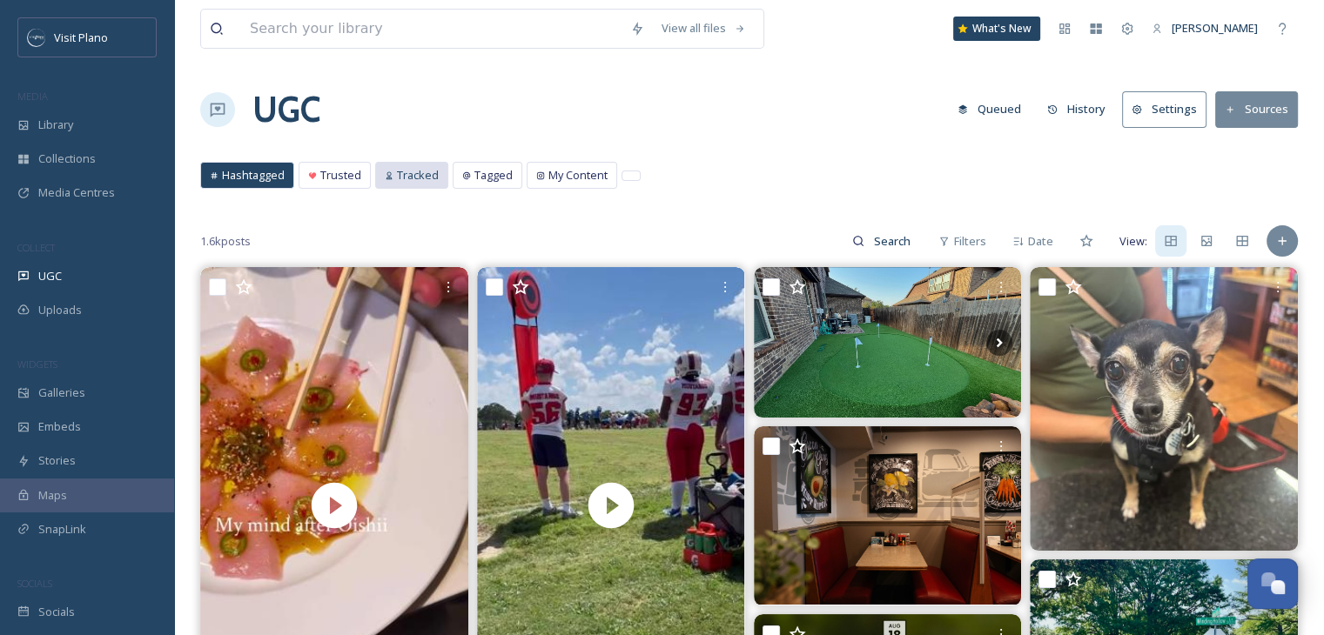
click at [416, 178] on span "Tracked" at bounding box center [418, 175] width 42 height 17
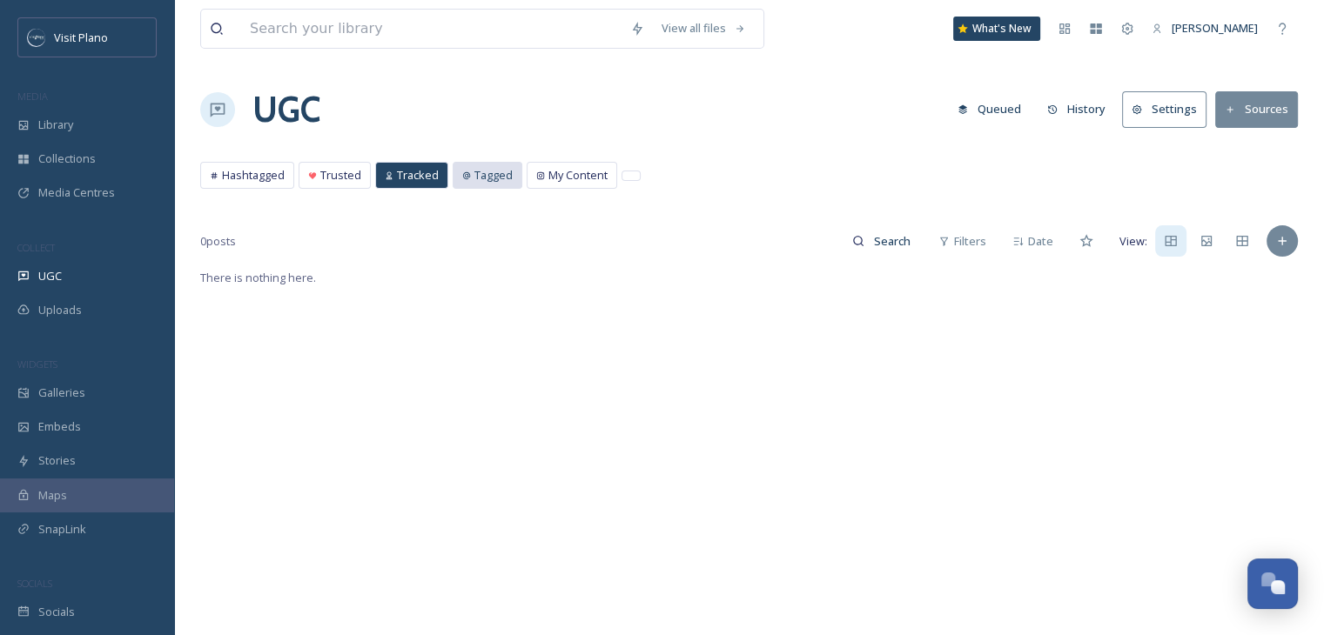
click at [463, 171] on icon at bounding box center [466, 174] width 7 height 7
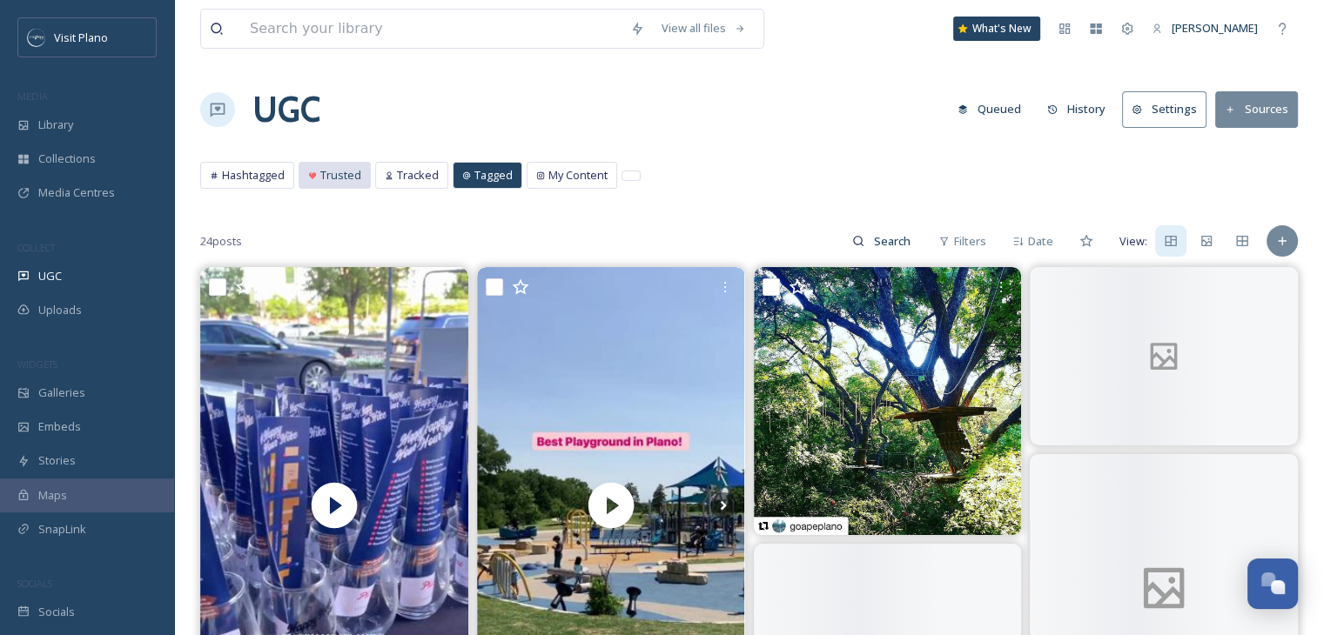
click at [323, 171] on span "Trusted" at bounding box center [340, 175] width 41 height 17
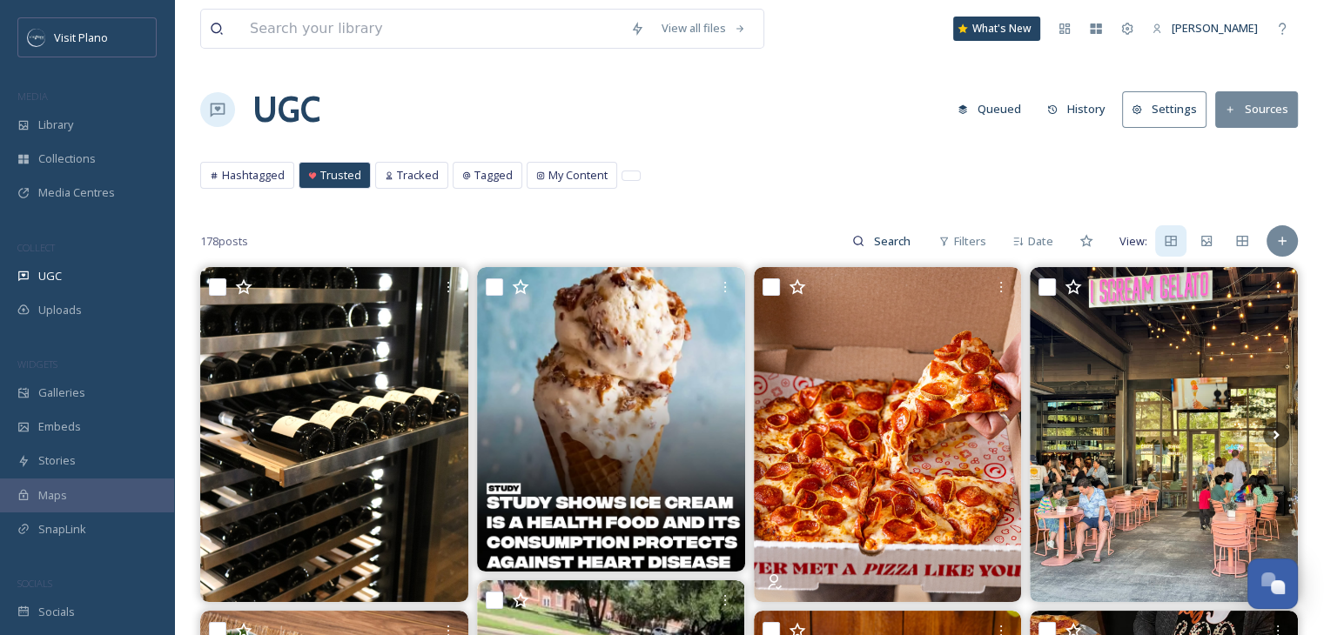
click at [1186, 109] on button "Settings" at bounding box center [1164, 109] width 84 height 36
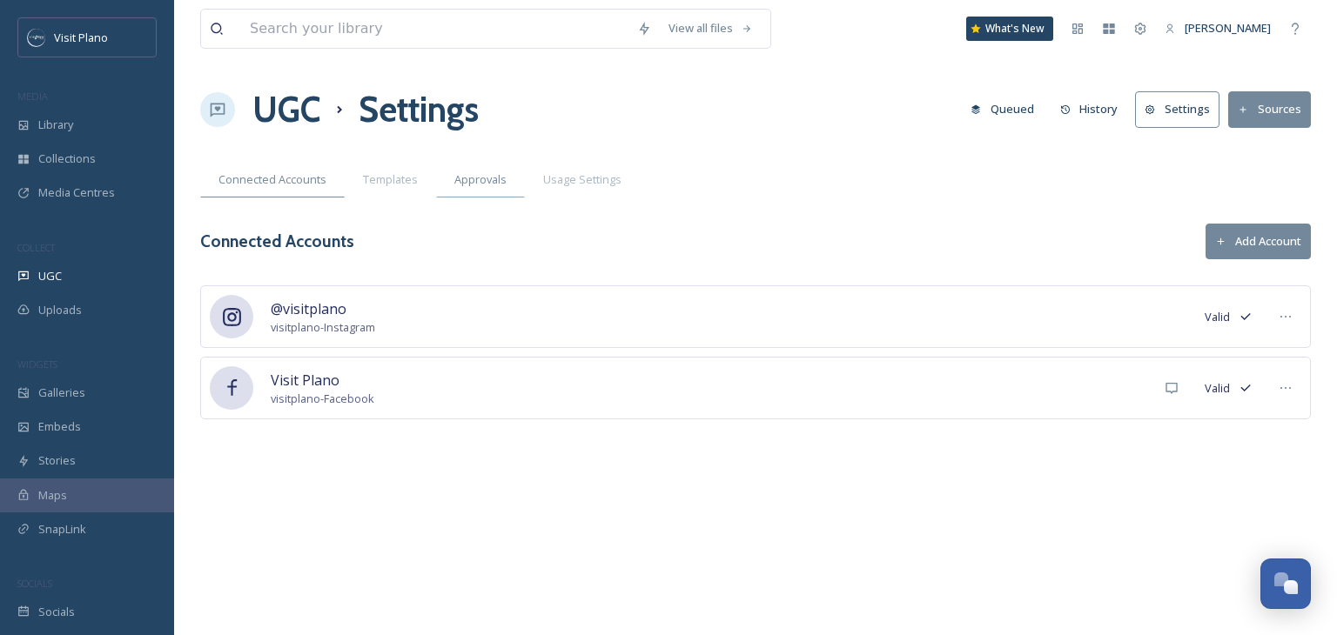
click at [496, 188] on div "Approvals" at bounding box center [480, 180] width 89 height 36
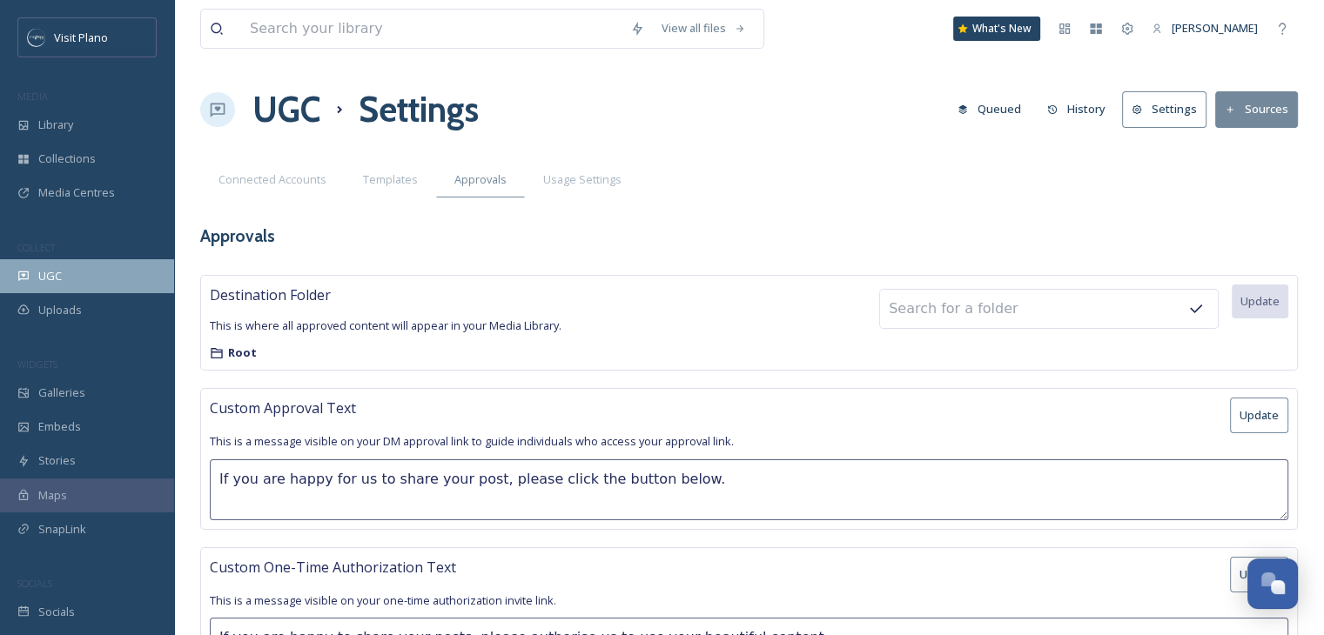
click at [87, 286] on div "UGC" at bounding box center [87, 276] width 174 height 34
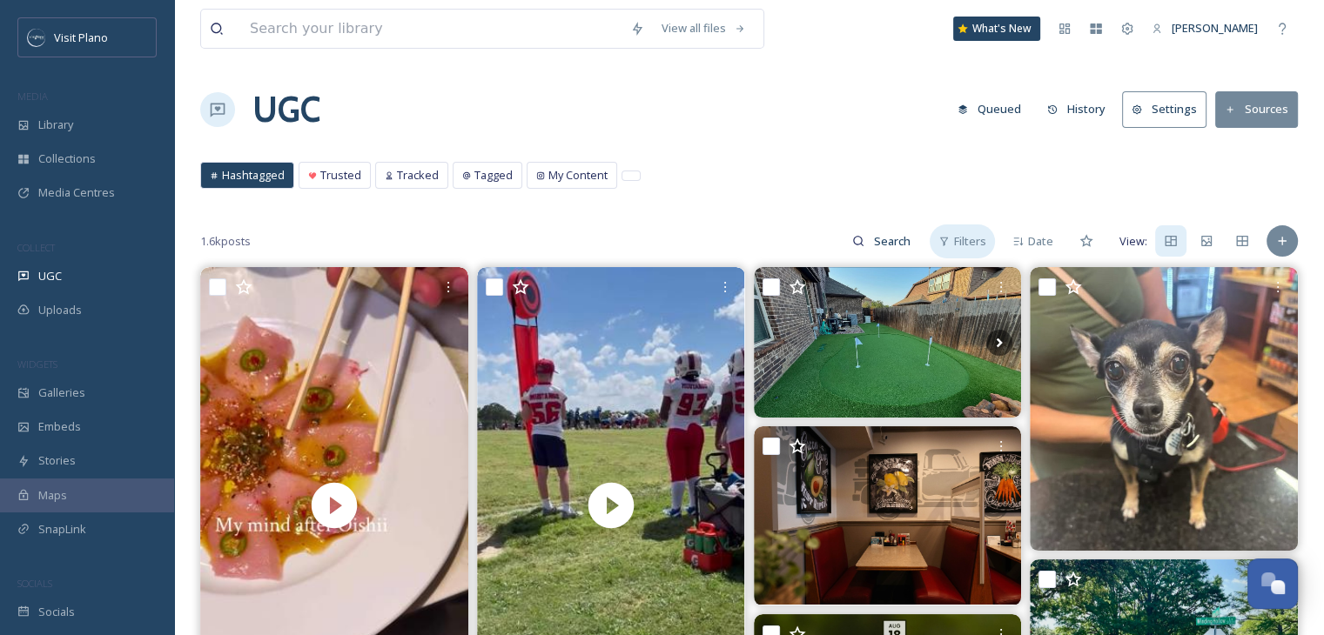
click at [965, 243] on span "Filters" at bounding box center [970, 241] width 32 height 17
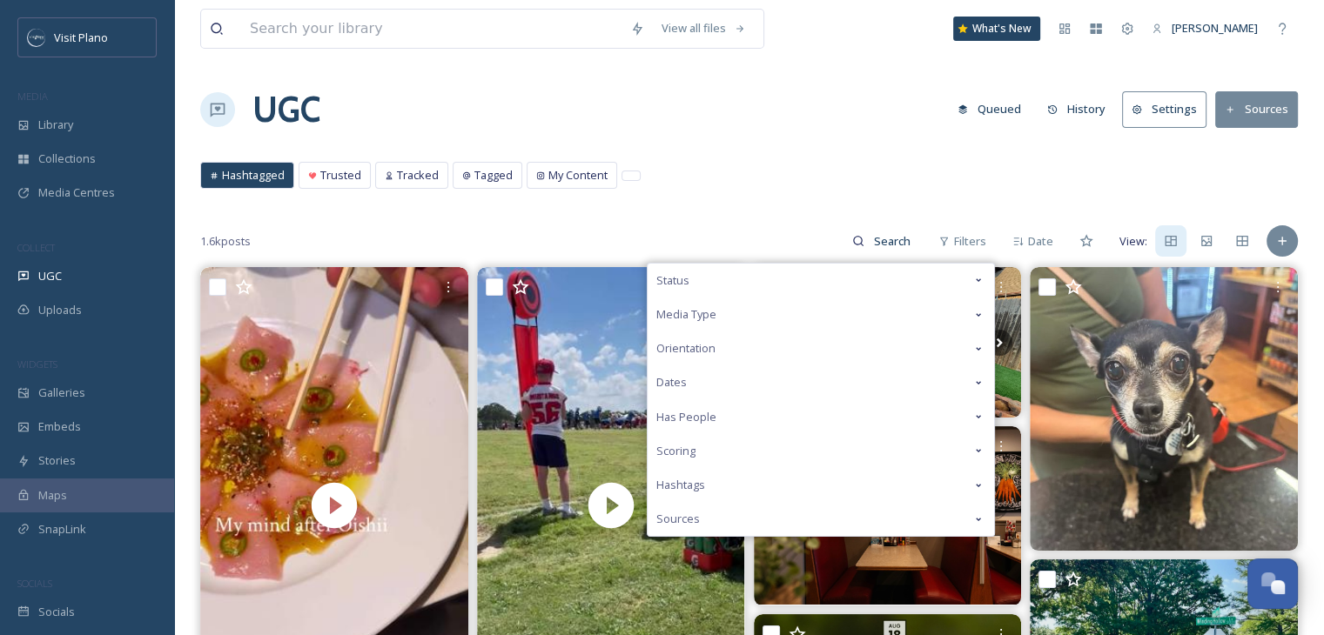
click at [958, 286] on div "Status" at bounding box center [821, 281] width 346 height 34
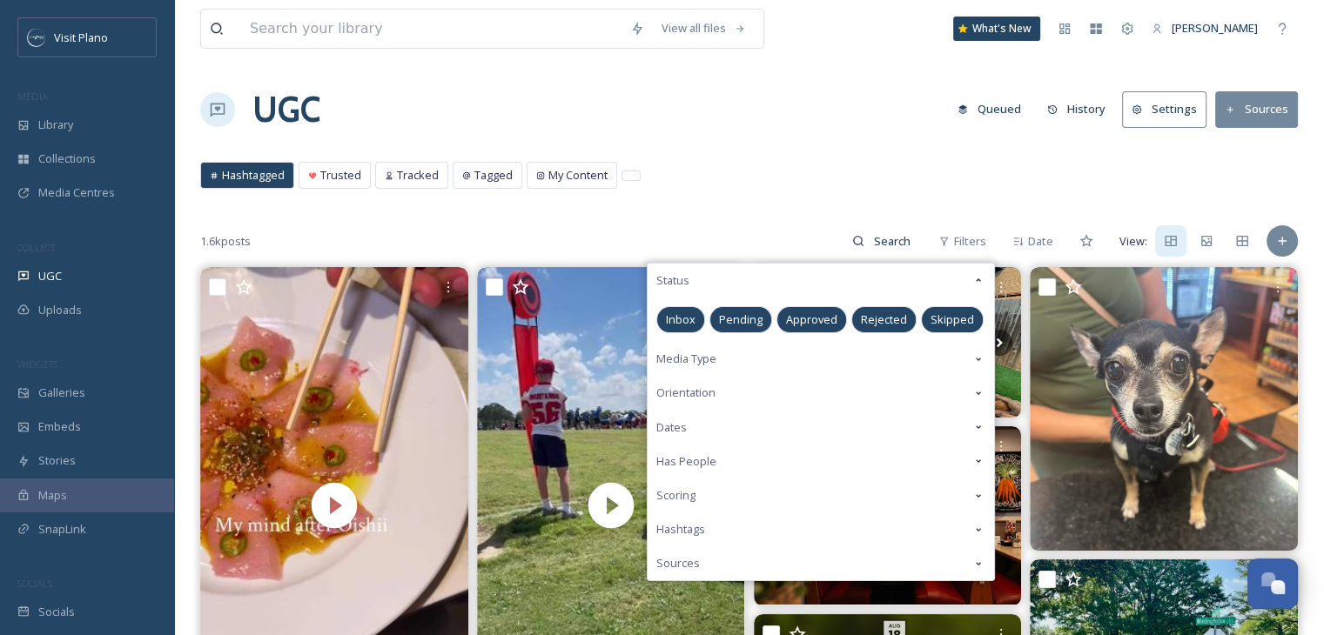
click at [958, 561] on div "Sources" at bounding box center [821, 564] width 346 height 34
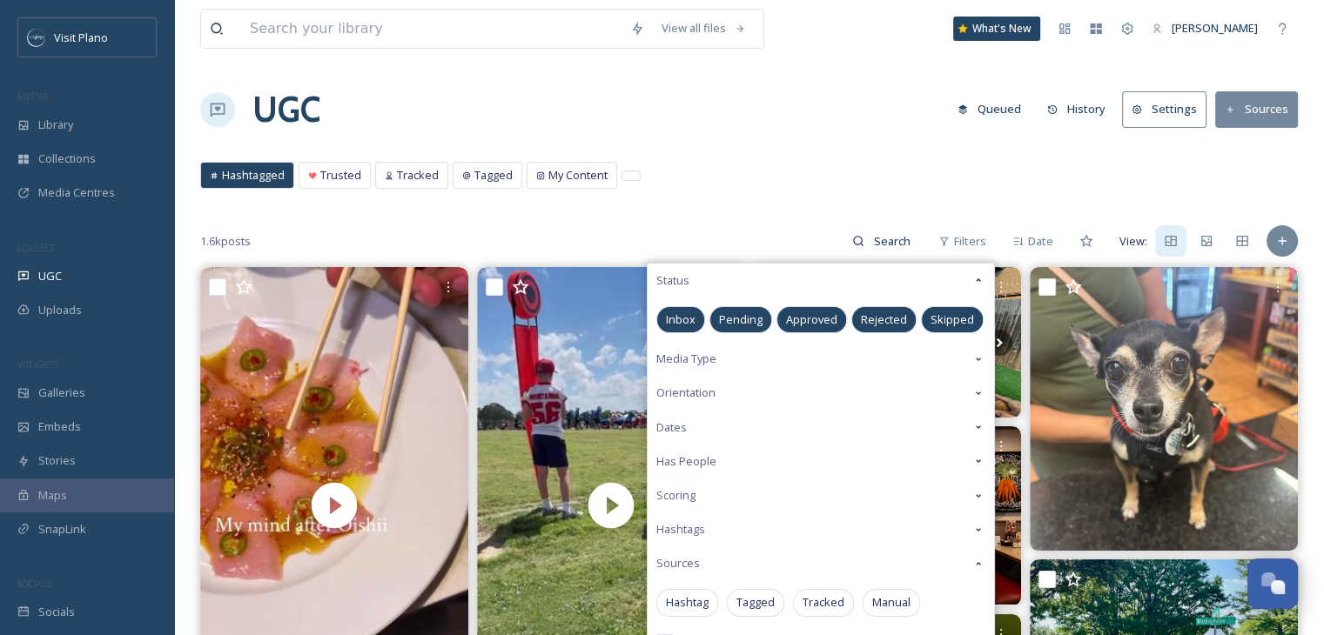
click at [958, 561] on div "Sources" at bounding box center [821, 564] width 346 height 34
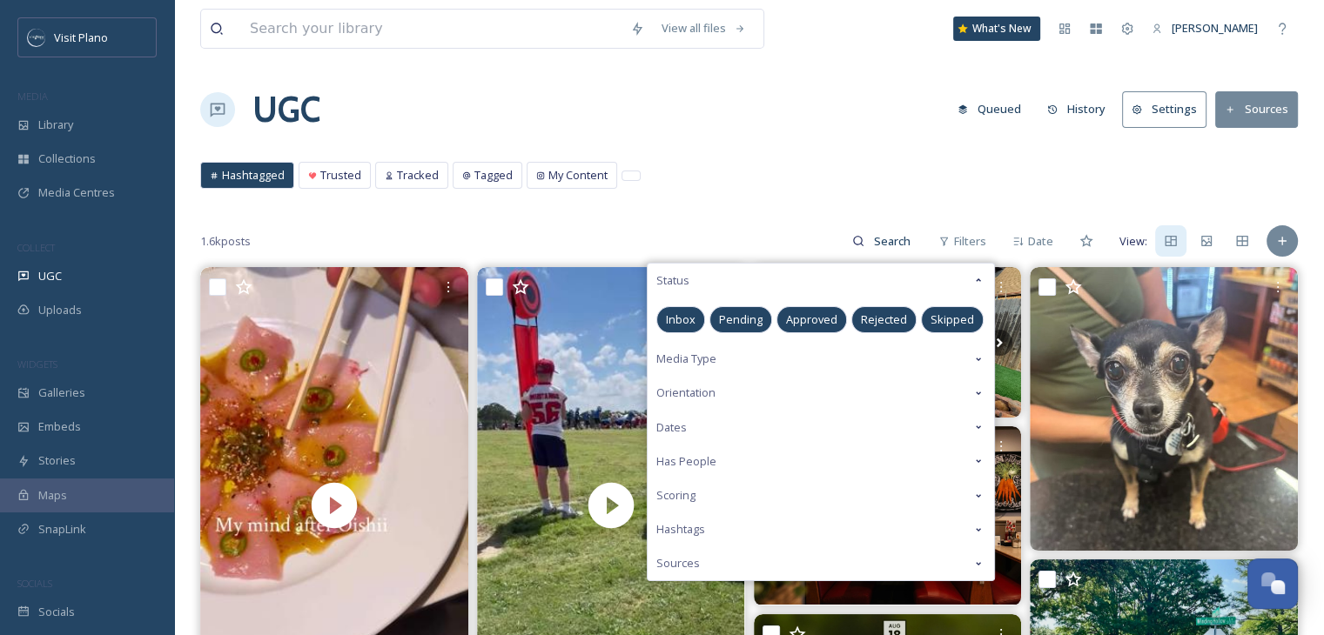
click at [702, 465] on span "Has People" at bounding box center [686, 462] width 60 height 17
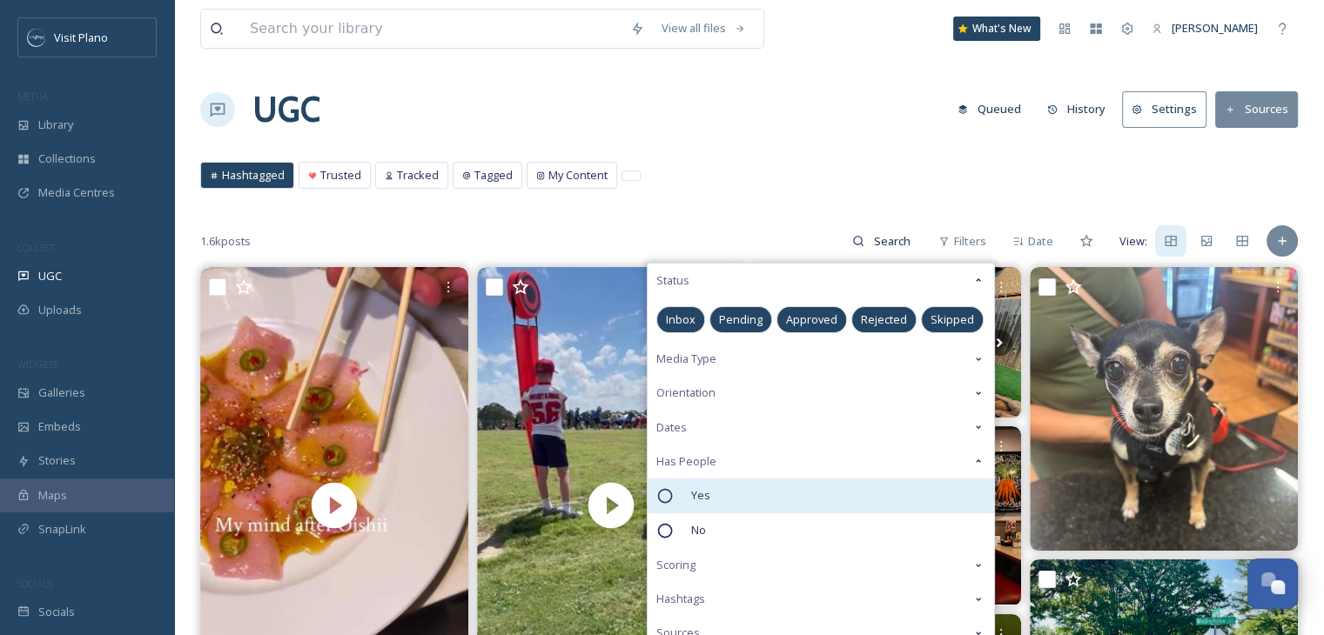
click at [697, 494] on span "Yes" at bounding box center [700, 495] width 19 height 17
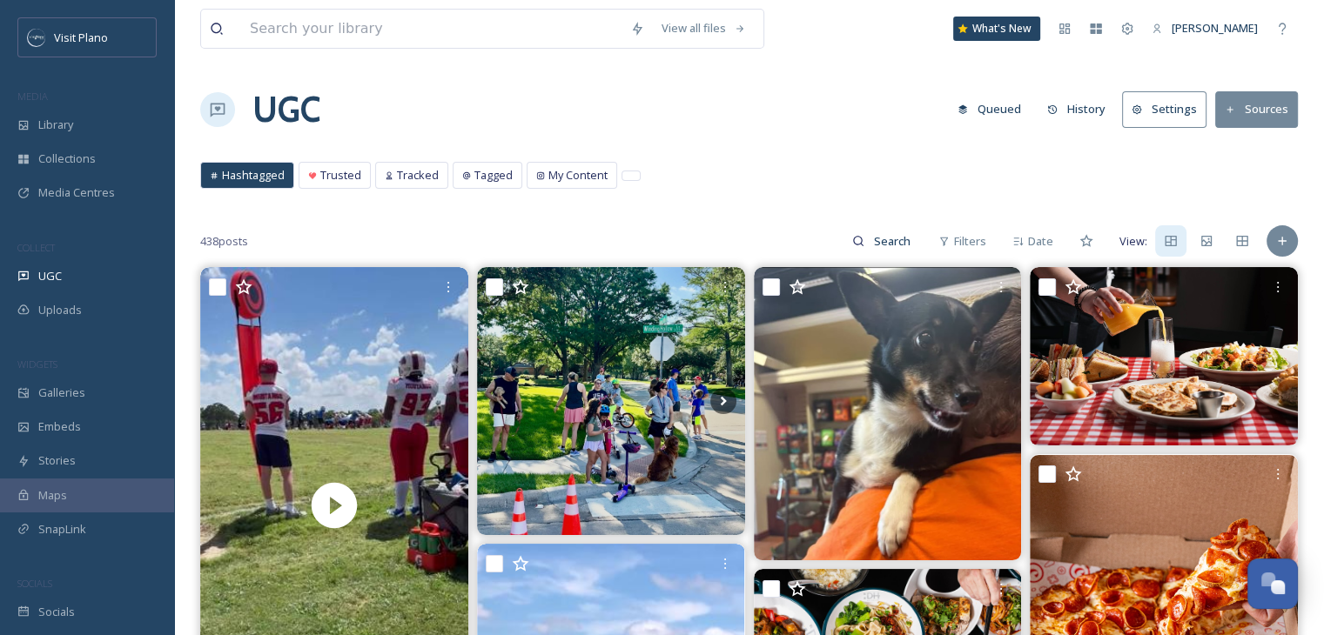
click at [957, 240] on span "Filters" at bounding box center [970, 241] width 32 height 17
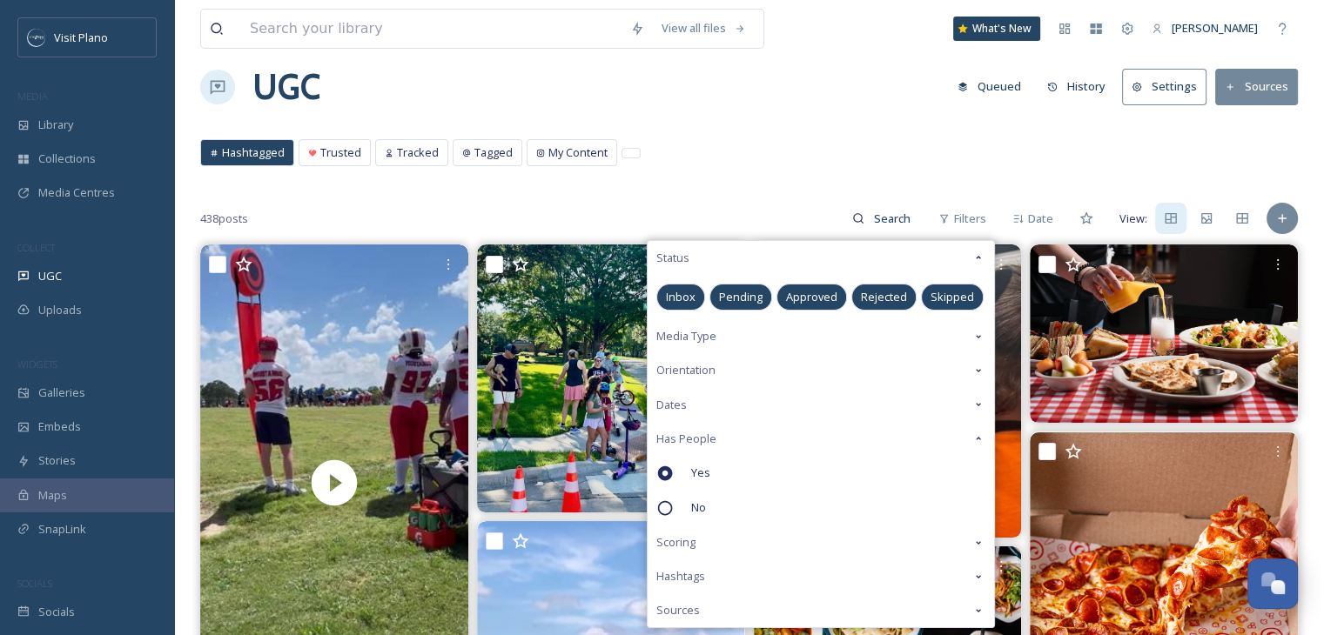
scroll to position [14, 0]
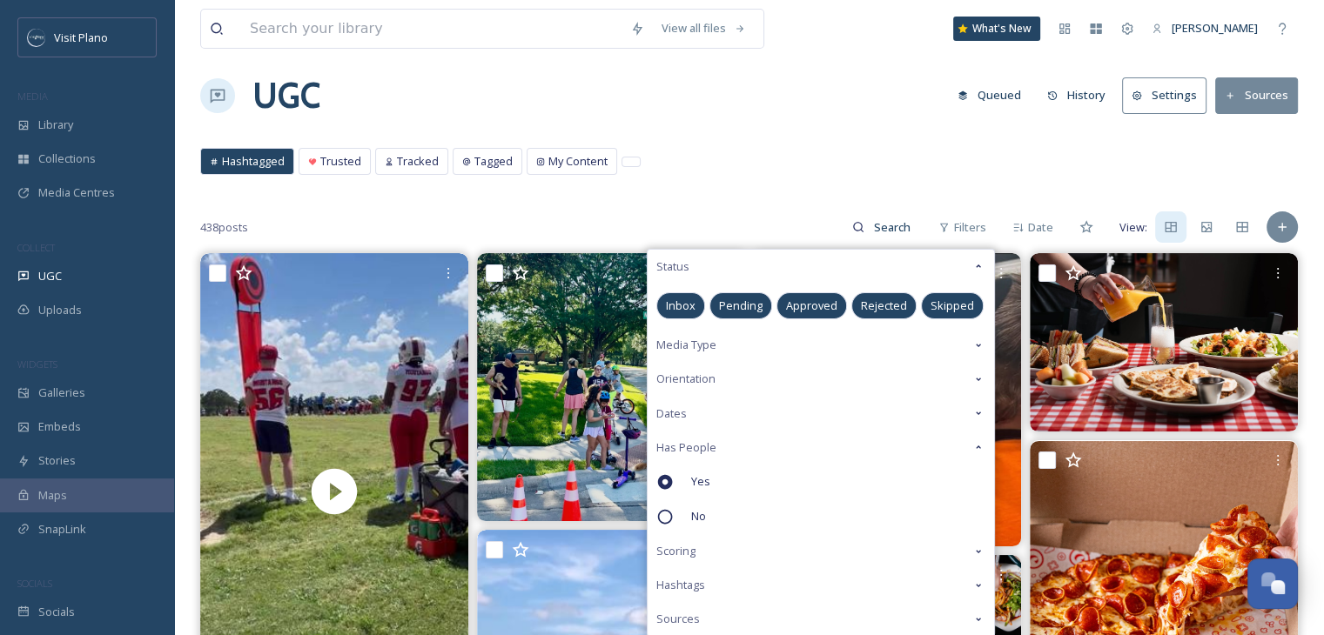
click at [975, 265] on icon at bounding box center [978, 266] width 14 height 14
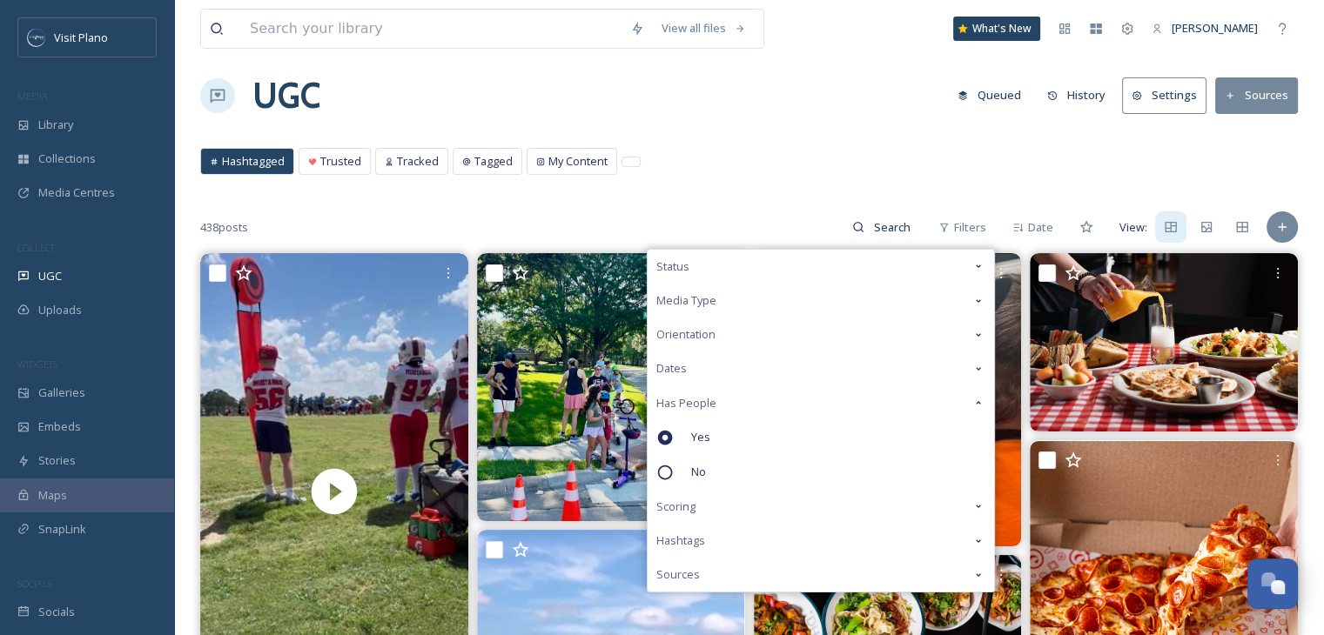
click at [975, 265] on icon at bounding box center [978, 266] width 14 height 14
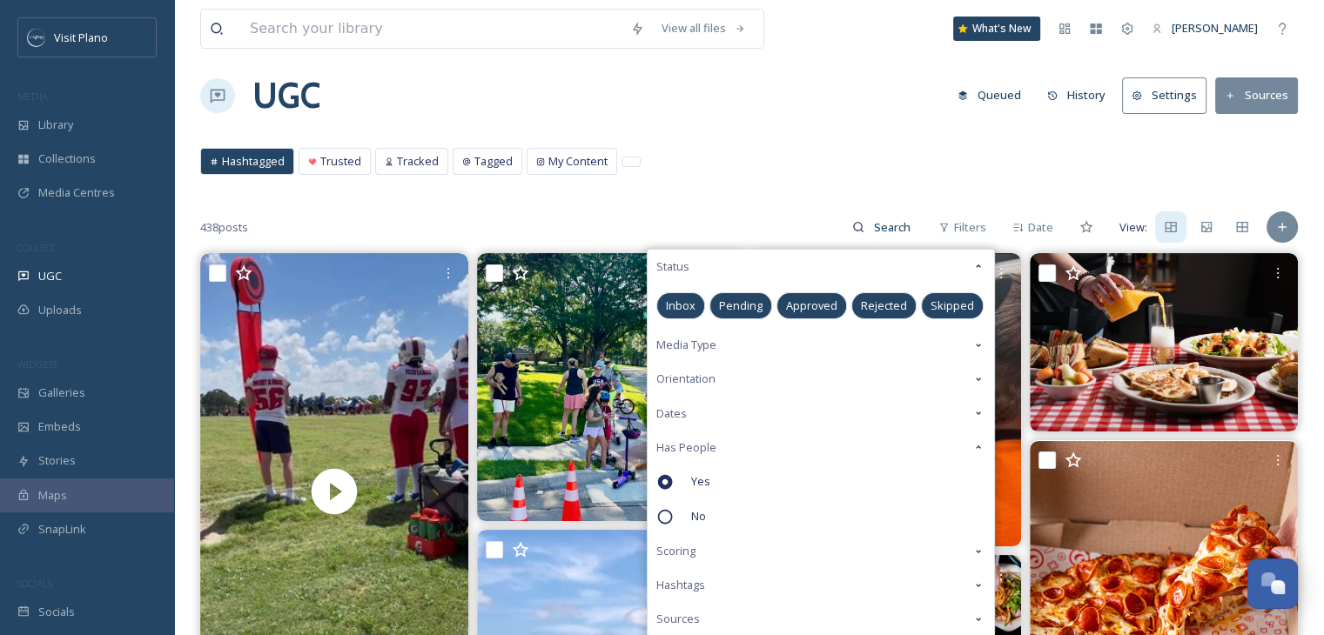
click at [975, 265] on icon at bounding box center [978, 266] width 14 height 14
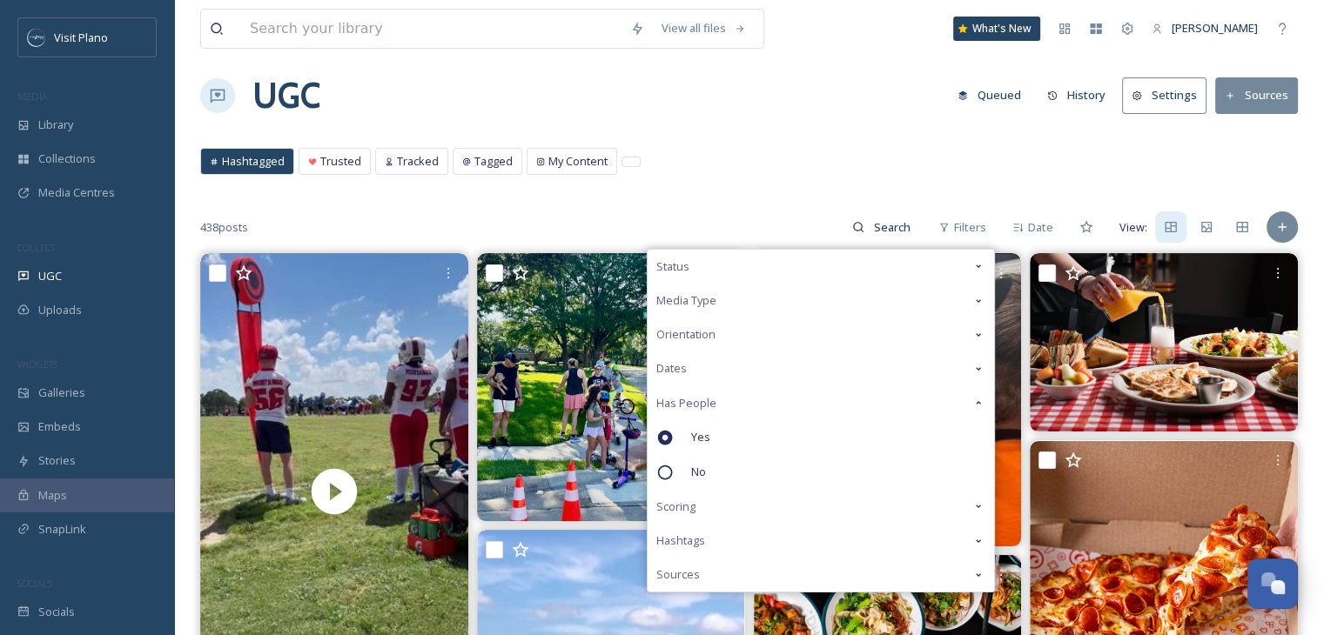
click at [980, 332] on icon at bounding box center [978, 335] width 14 height 14
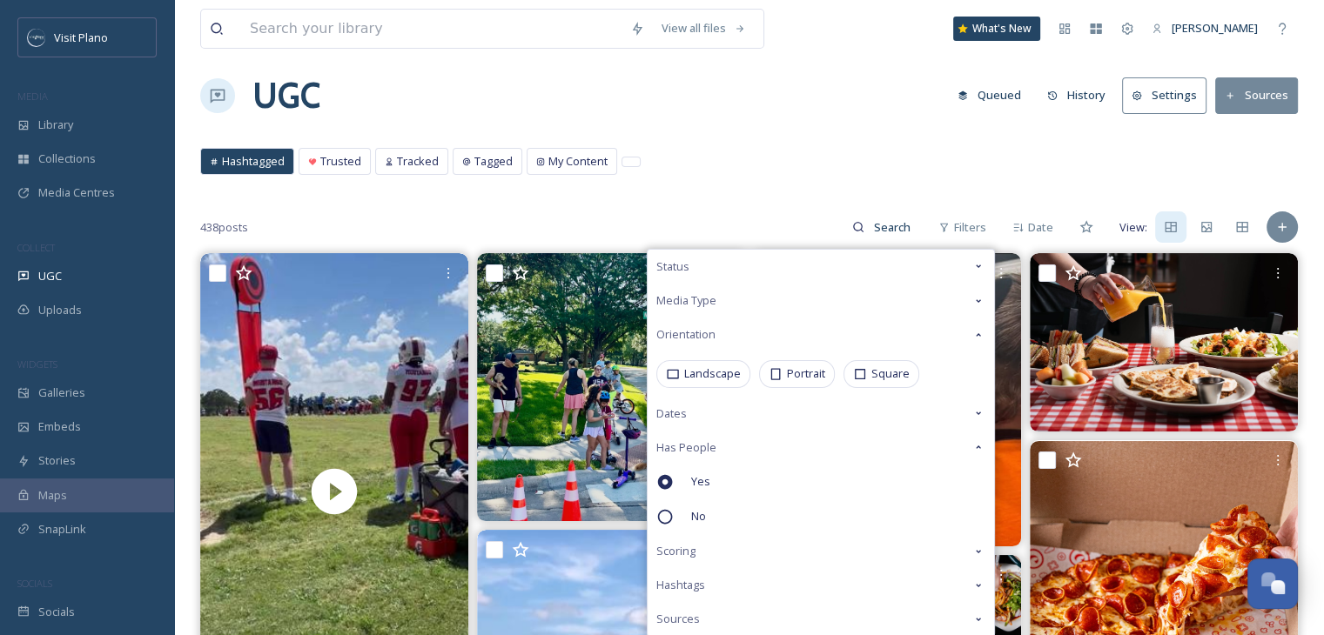
click at [975, 300] on icon at bounding box center [978, 301] width 14 height 14
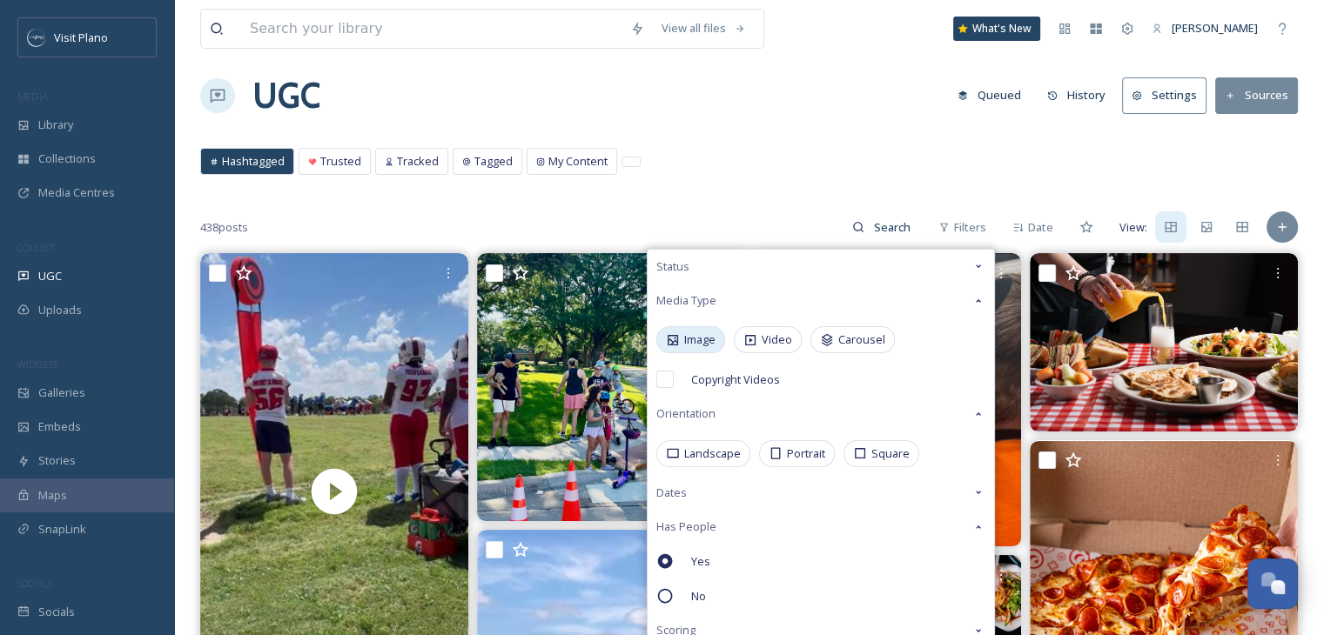
click at [695, 349] on div "Image" at bounding box center [690, 339] width 69 height 27
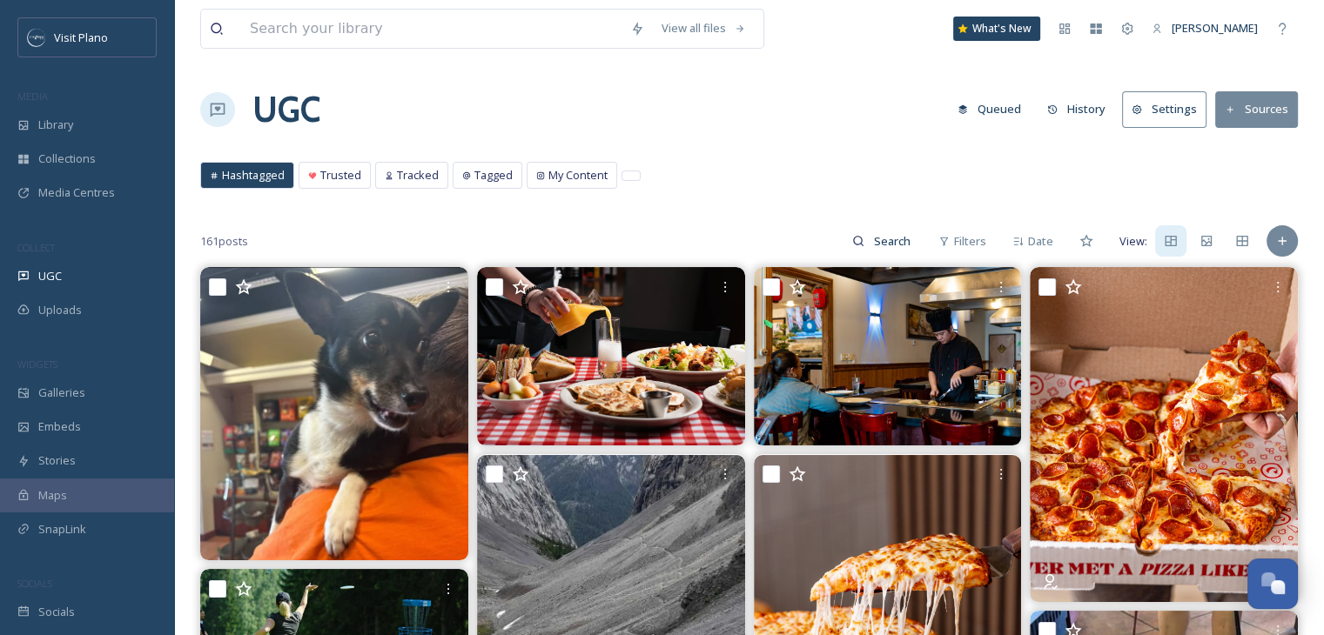
click at [821, 103] on div "UGC Queued History Settings Sources" at bounding box center [749, 110] width 1098 height 52
click at [80, 277] on div "UGC" at bounding box center [87, 276] width 174 height 34
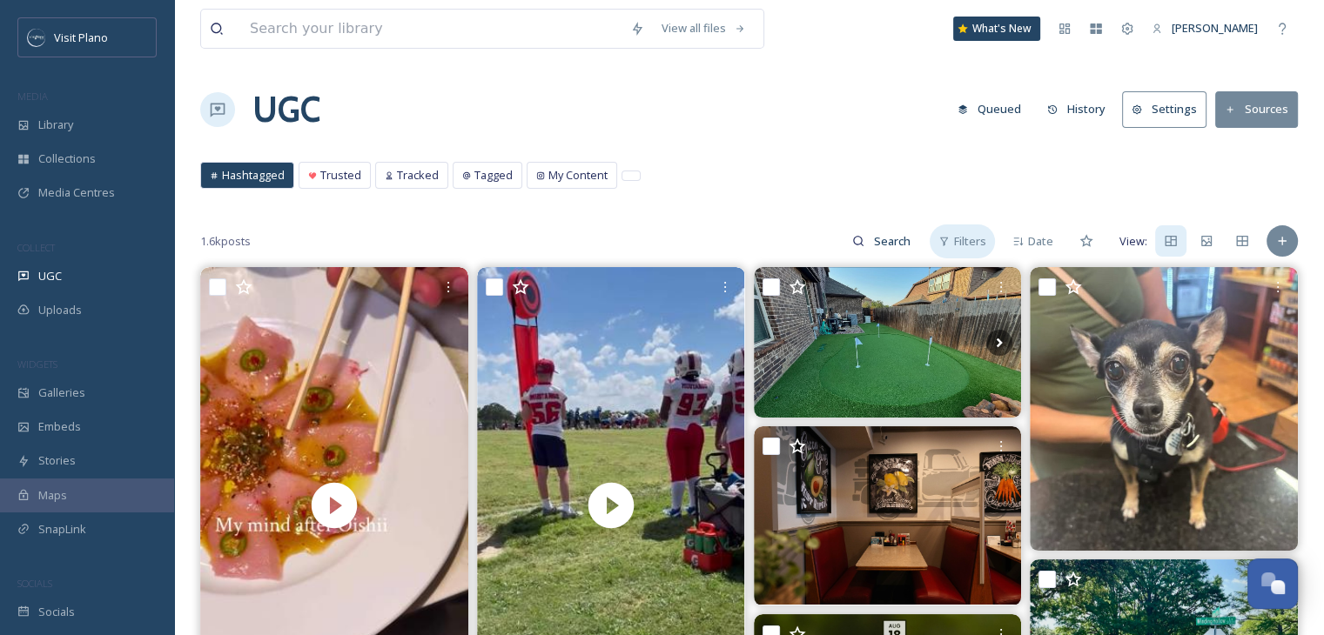
click at [957, 241] on span "Filters" at bounding box center [970, 241] width 32 height 17
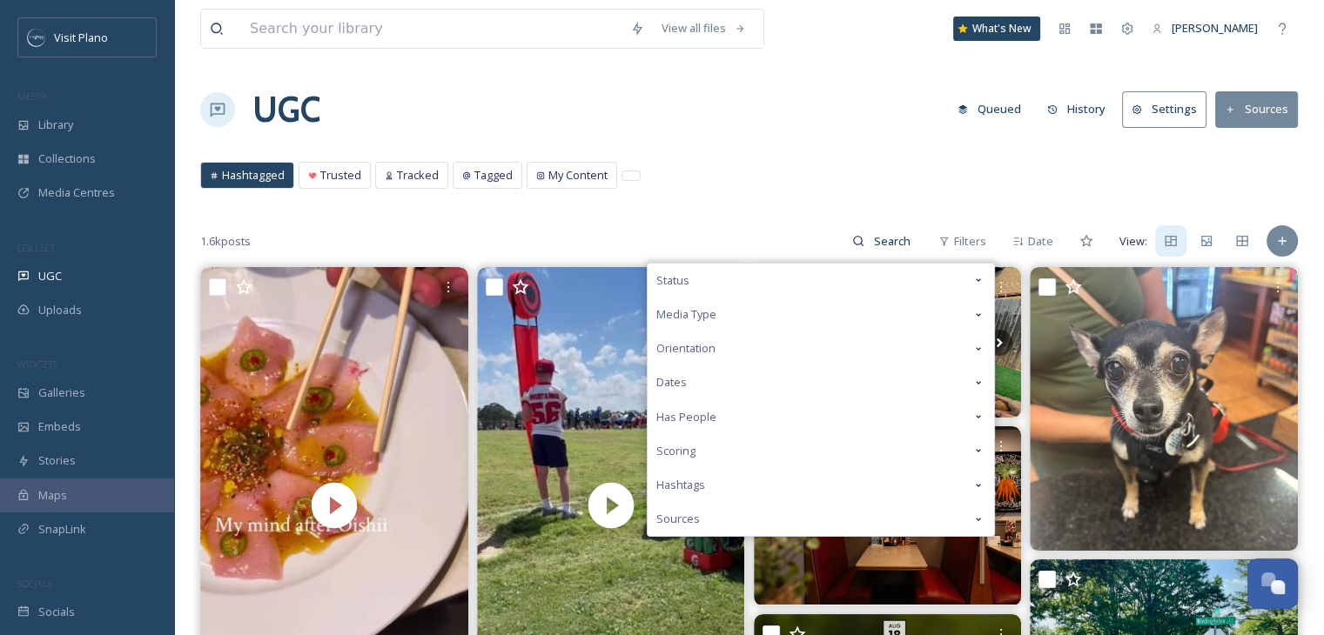
click at [852, 314] on div "Media Type" at bounding box center [821, 315] width 346 height 34
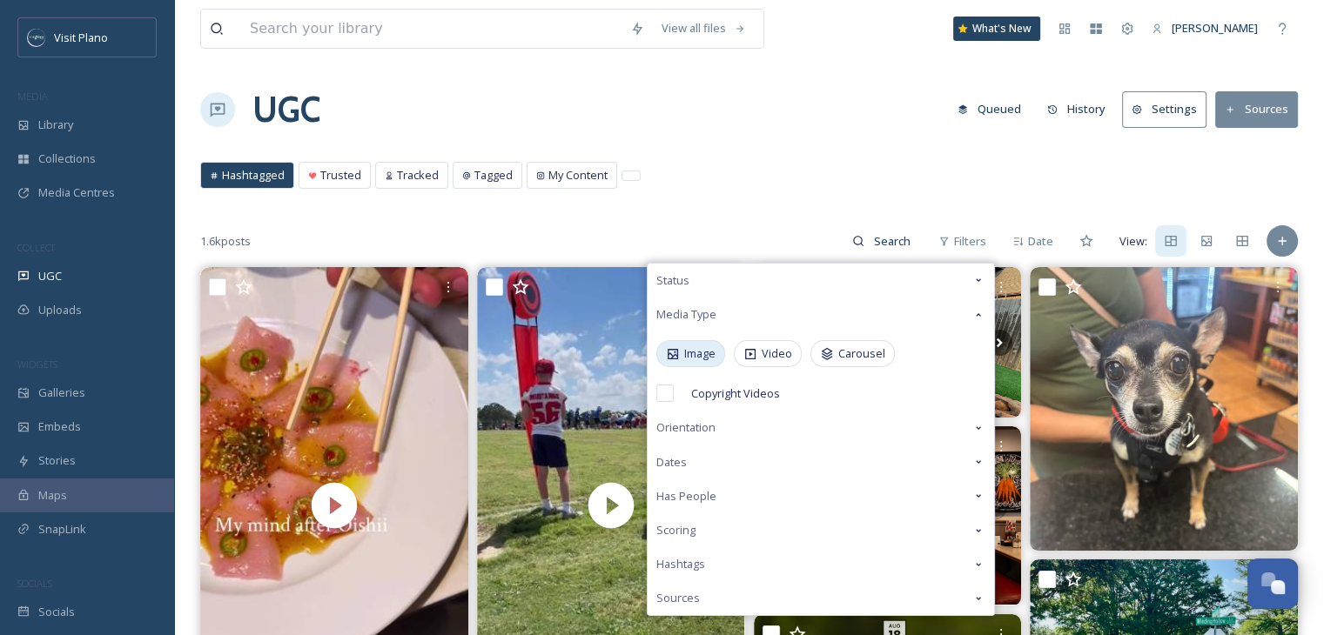
click at [688, 356] on span "Image" at bounding box center [699, 354] width 31 height 17
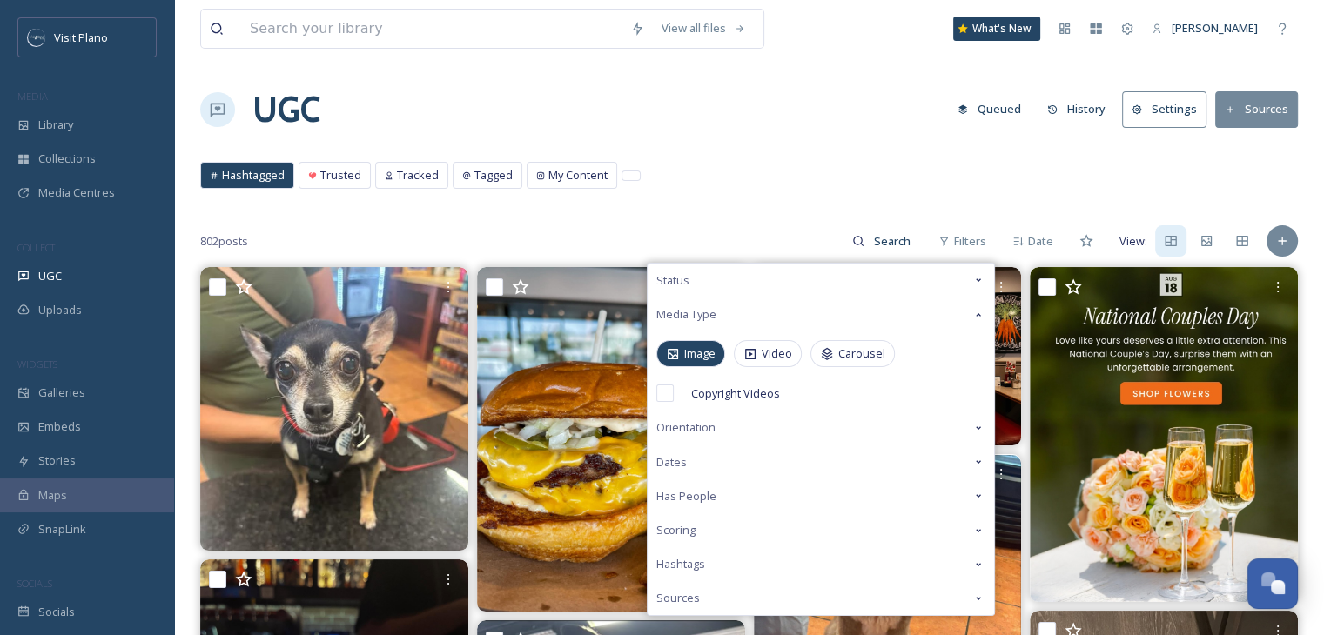
click at [841, 130] on div "UGC Queued History Settings Sources" at bounding box center [749, 110] width 1098 height 52
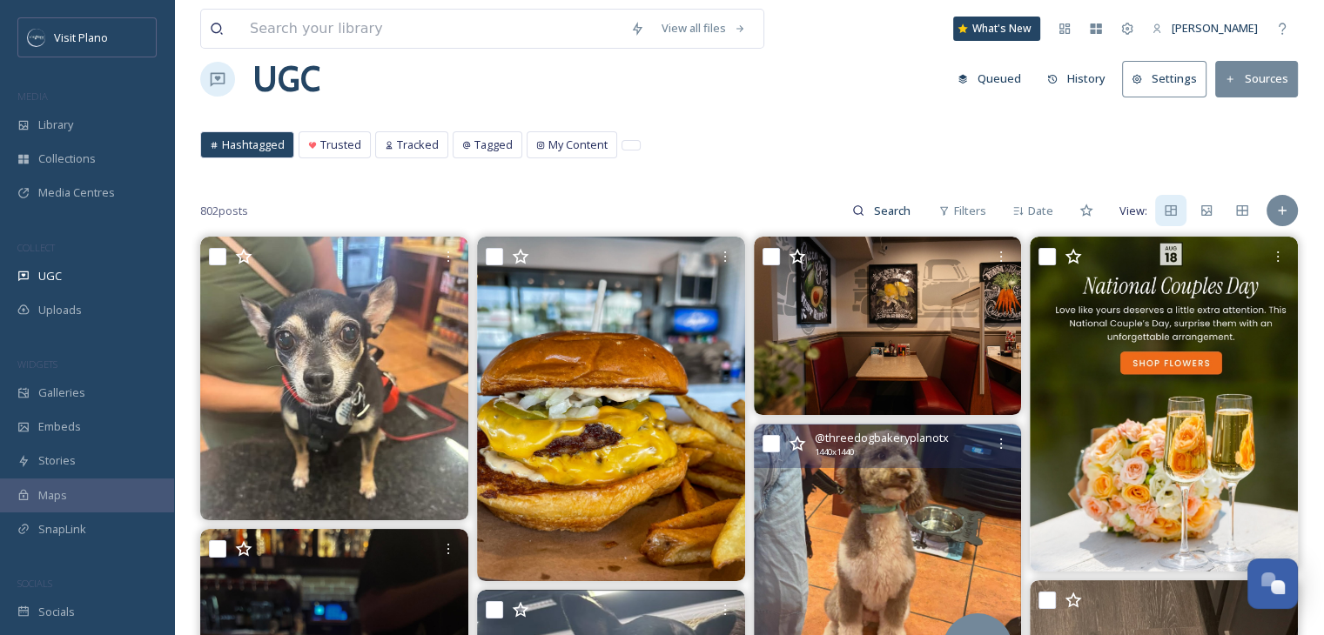
scroll to position [28, 0]
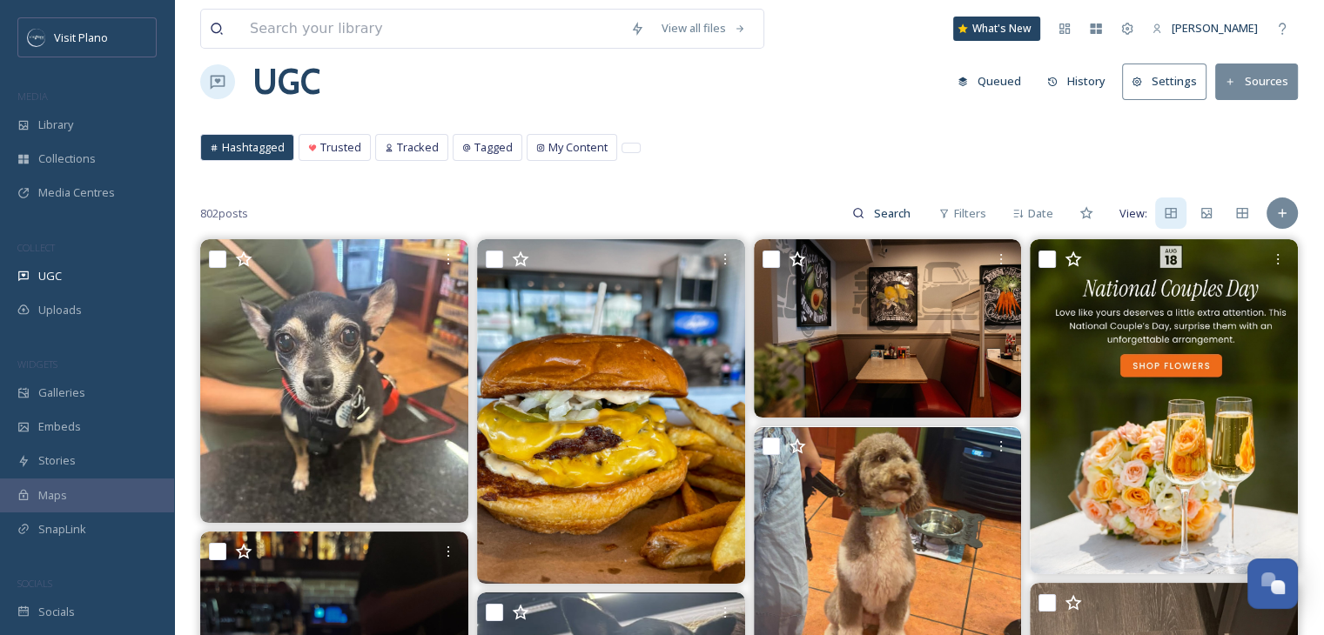
click at [1079, 81] on button "History" at bounding box center [1077, 81] width 76 height 34
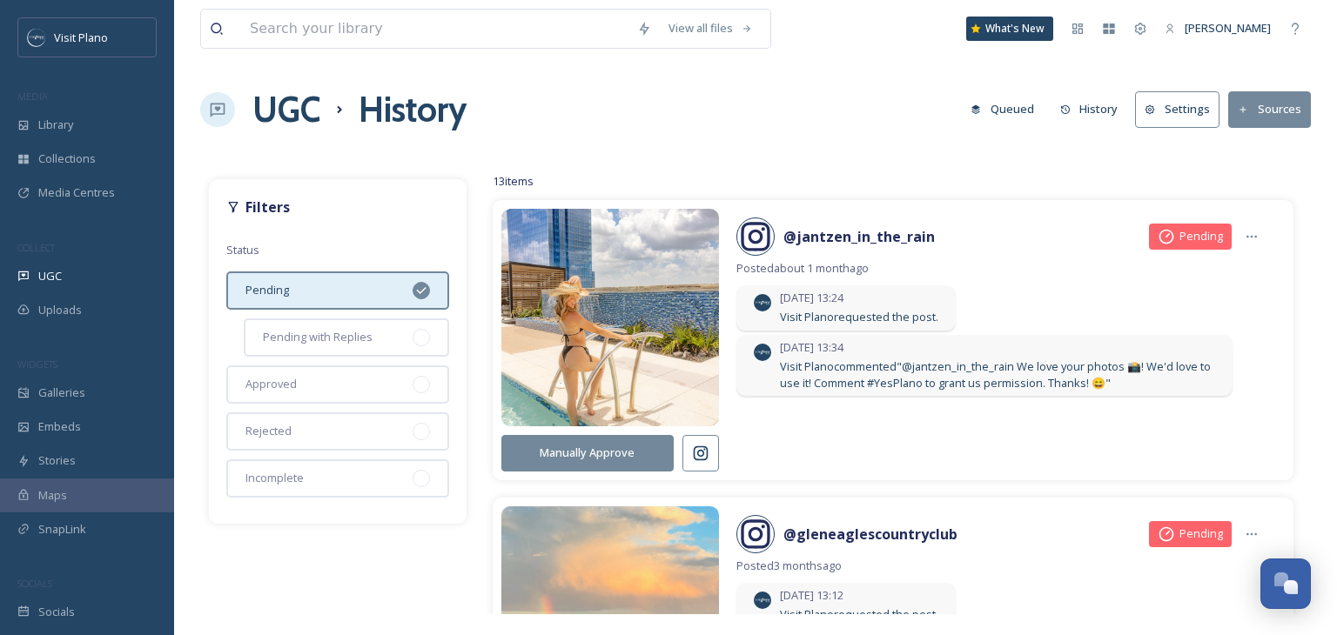
click at [627, 454] on button "Manually Approve" at bounding box center [587, 453] width 172 height 36
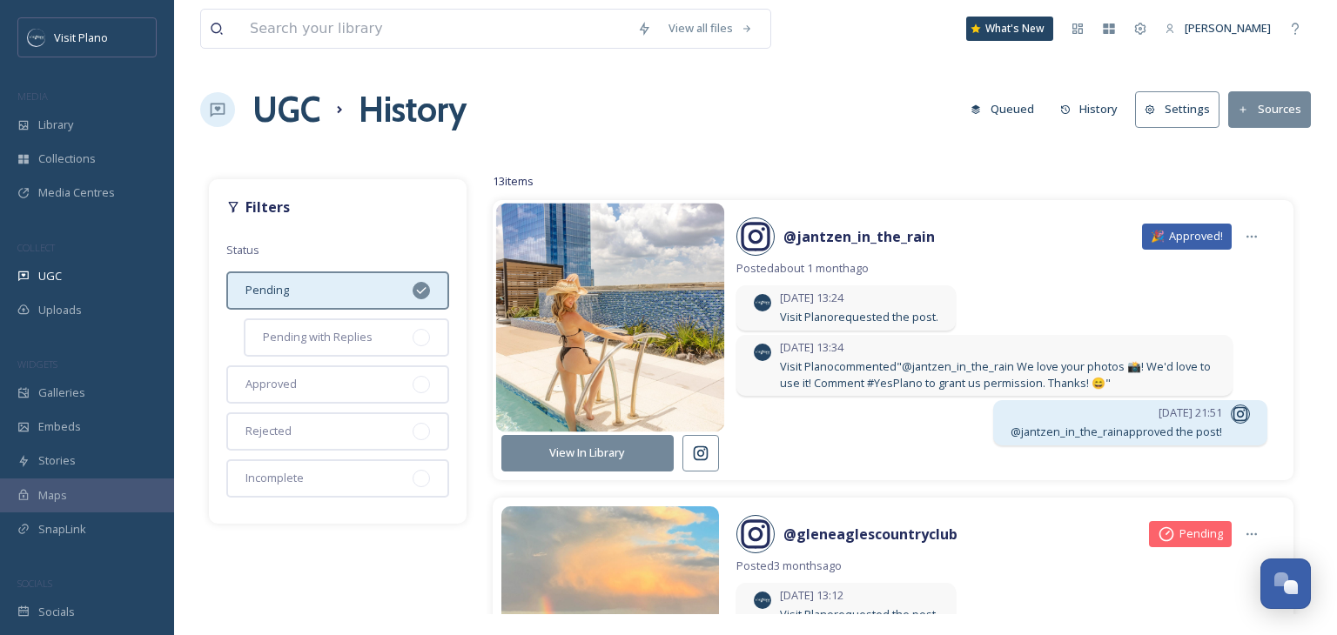
click at [598, 346] on img at bounding box center [609, 318] width 229 height 274
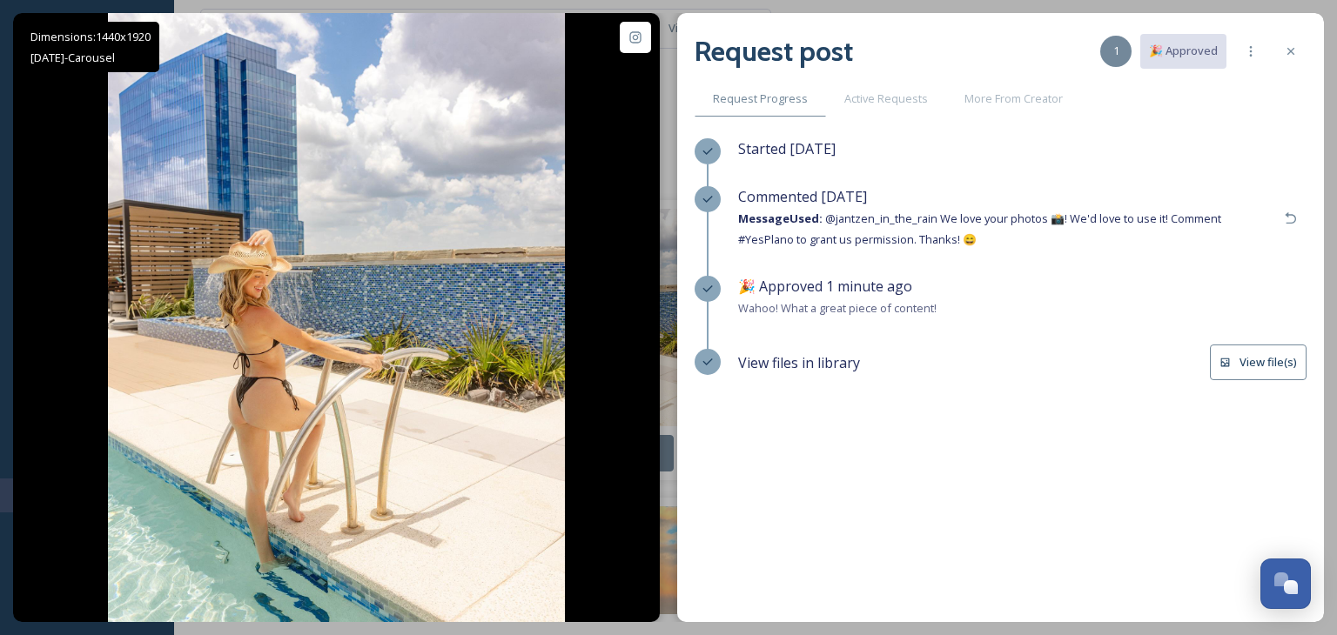
click at [1260, 359] on button "View file(s)" at bounding box center [1258, 363] width 97 height 36
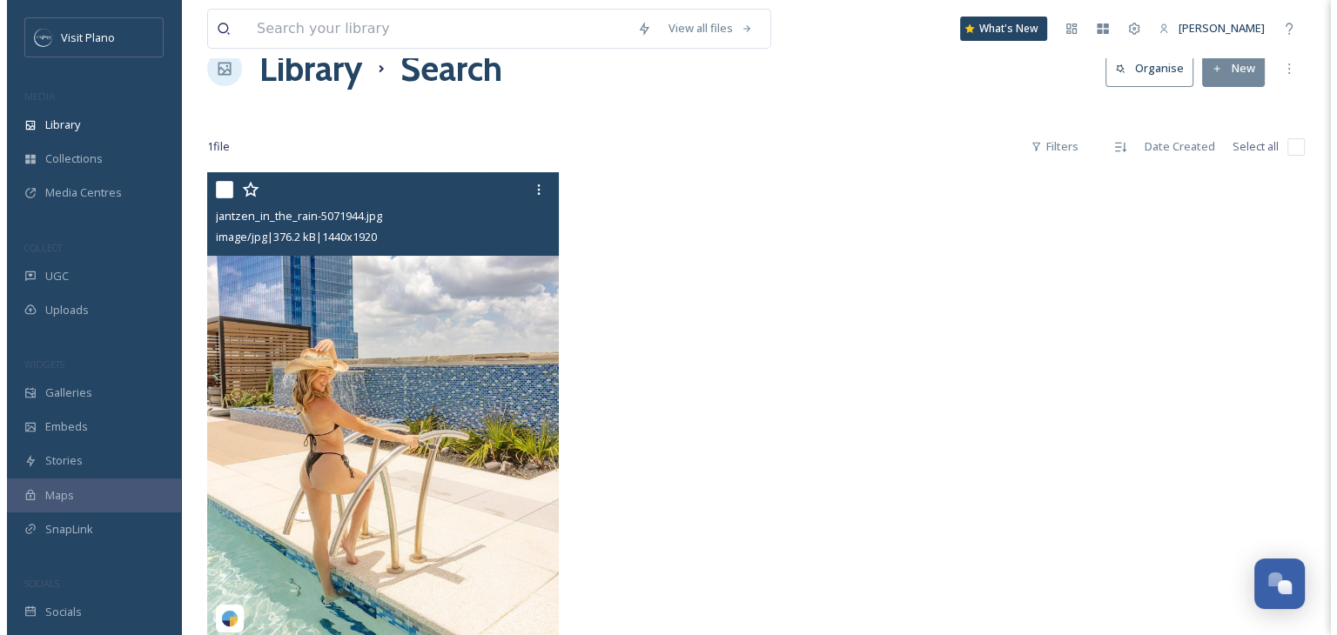
scroll to position [42, 0]
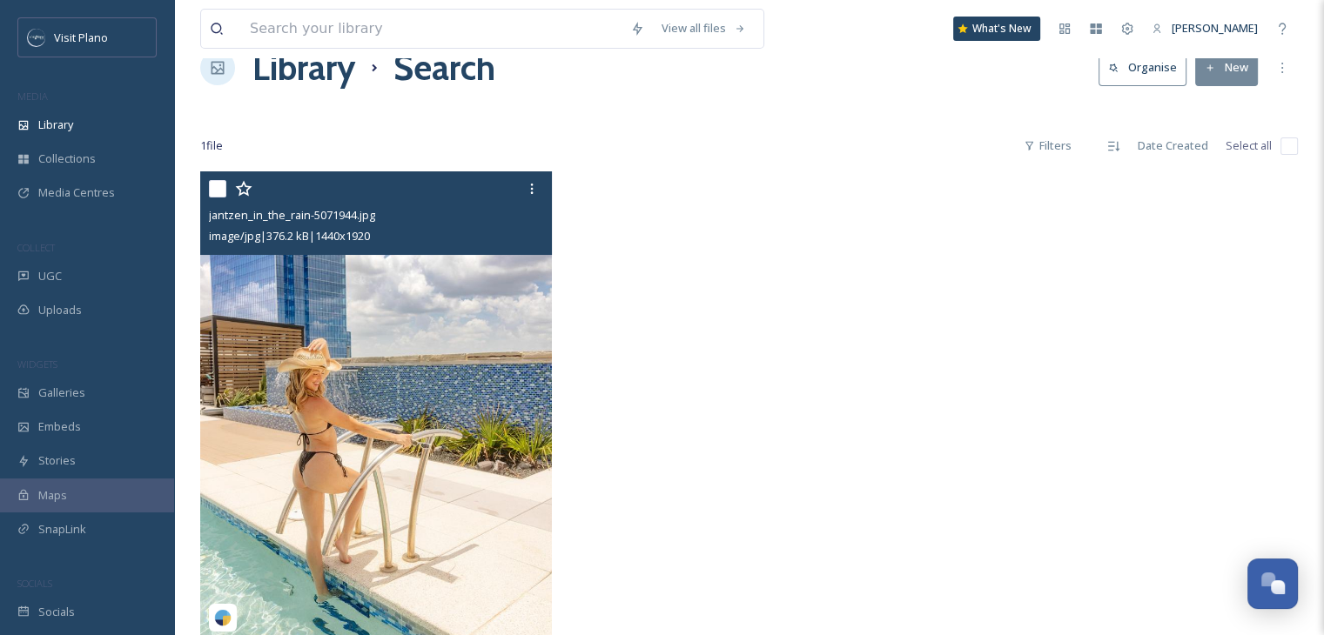
click at [319, 217] on span "jantzen_in_the_rain-5071944.jpg" at bounding box center [292, 215] width 166 height 16
click at [365, 398] on img at bounding box center [376, 405] width 352 height 468
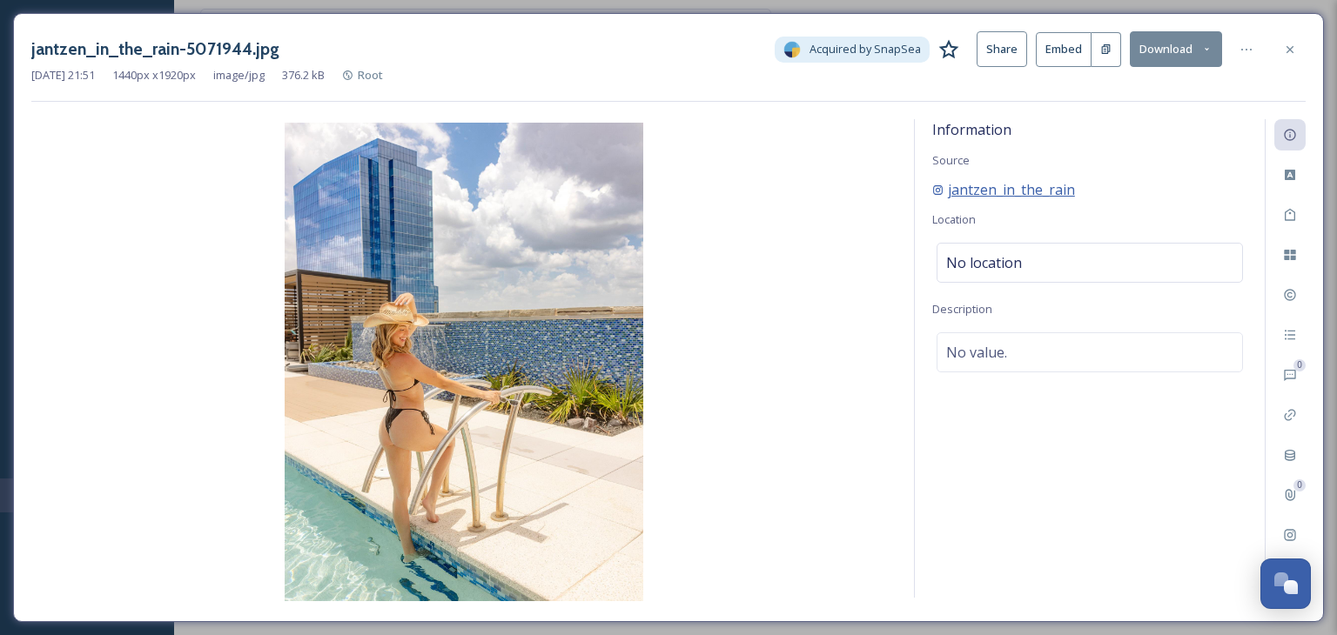
click at [1015, 183] on span "jantzen_in_the_rain" at bounding box center [1011, 189] width 127 height 21
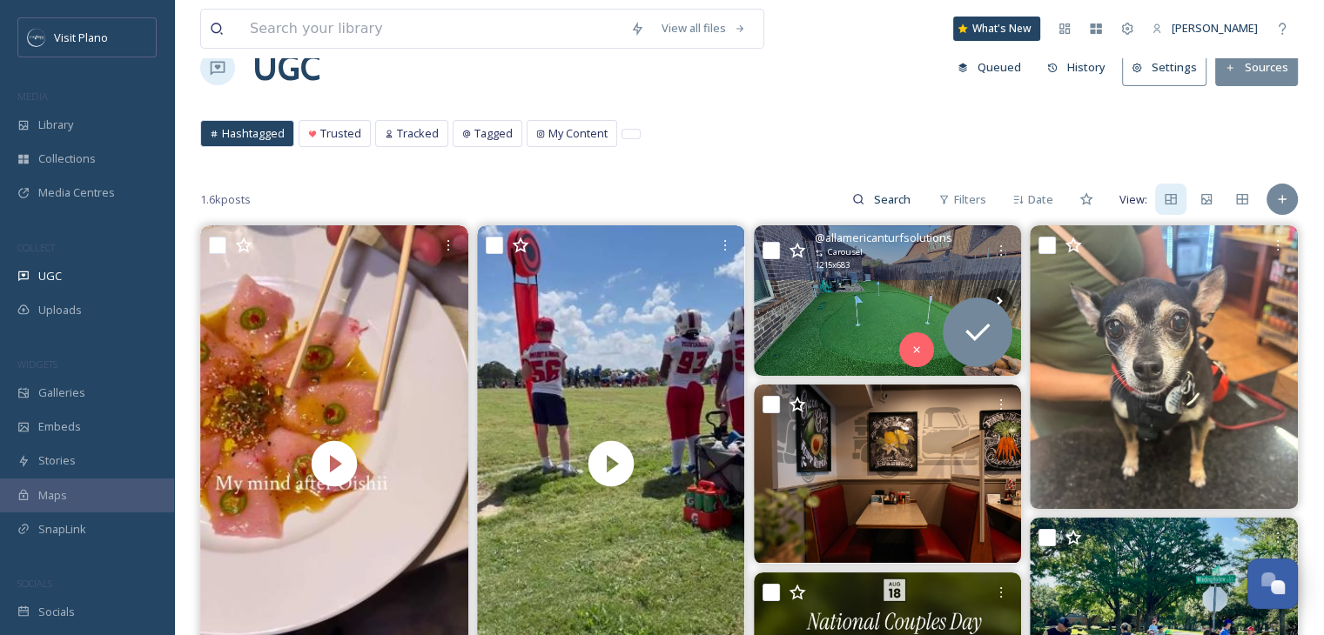
scroll to position [44, 0]
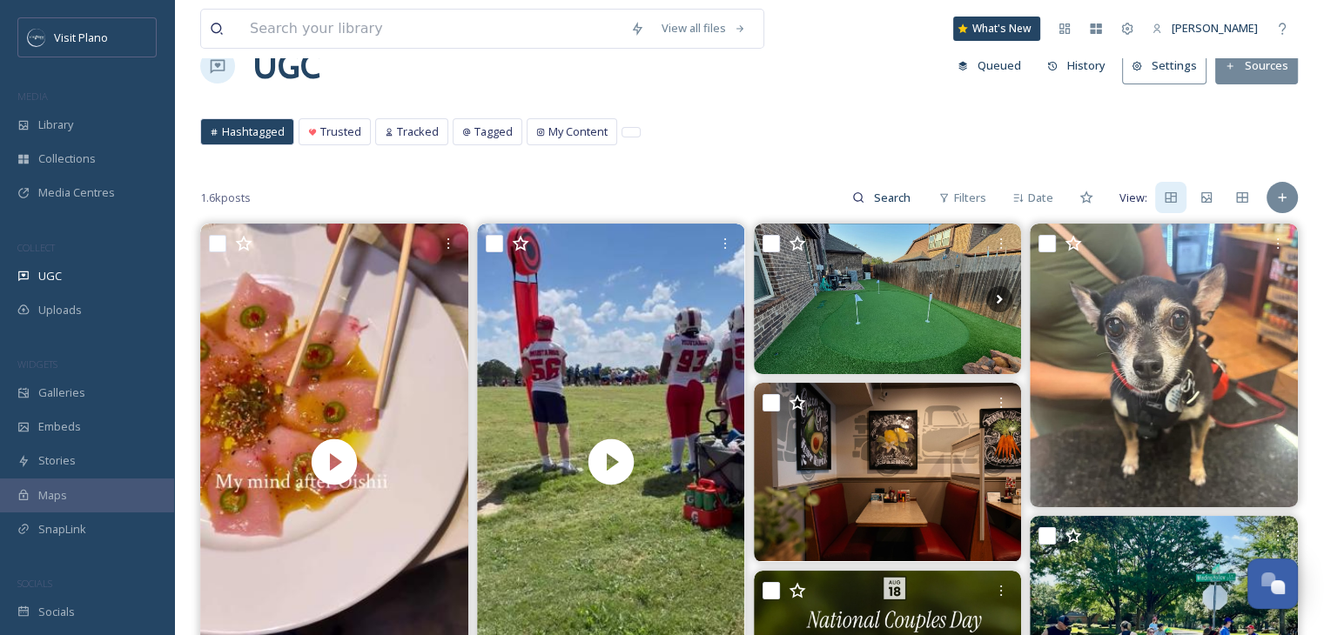
click at [1236, 73] on button "Sources" at bounding box center [1256, 66] width 83 height 36
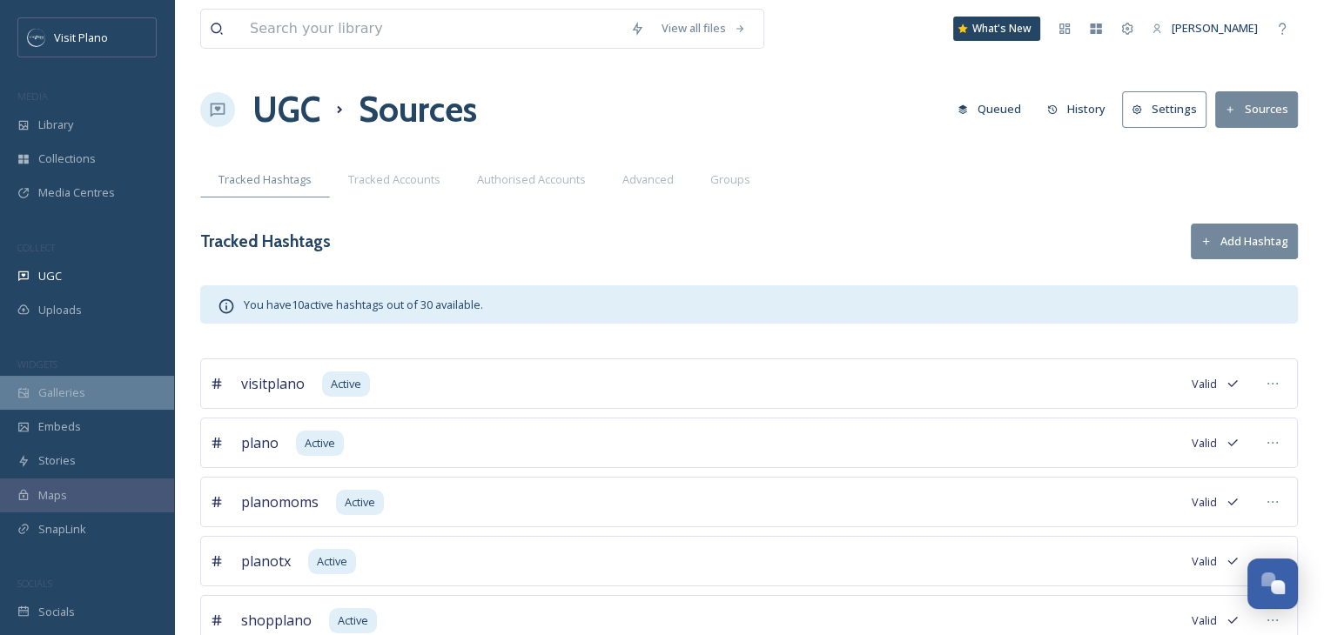
click at [80, 399] on span "Galleries" at bounding box center [61, 393] width 47 height 17
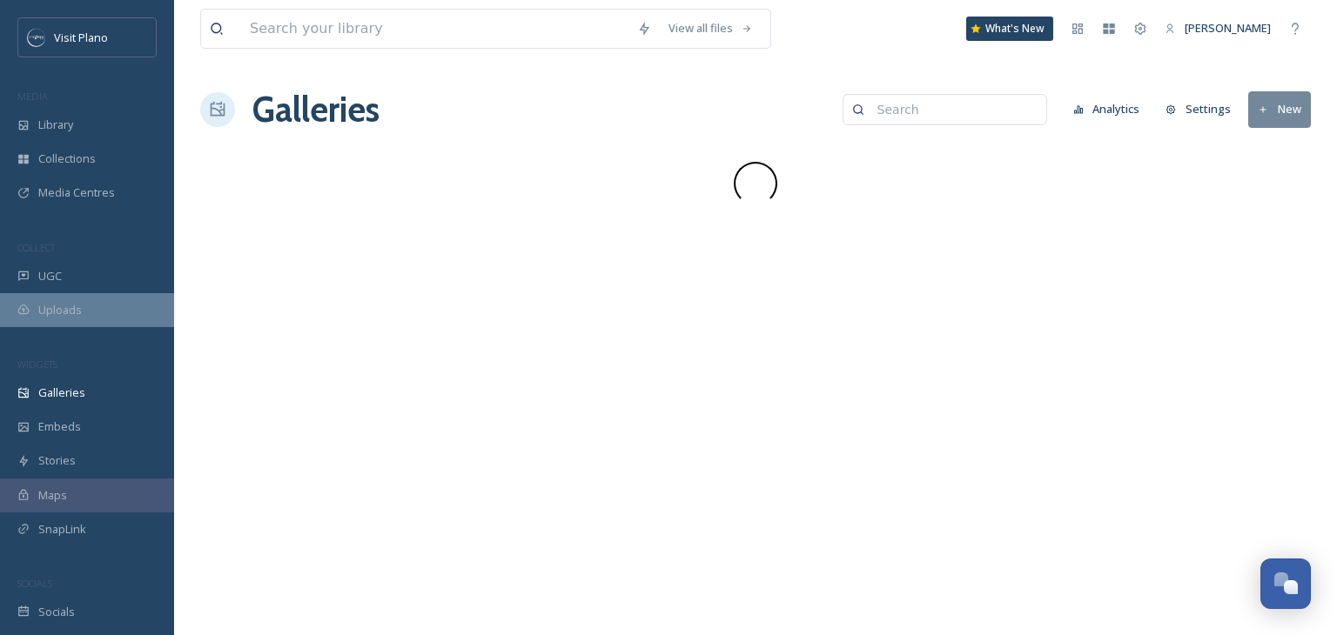
click at [87, 309] on div "Uploads" at bounding box center [87, 310] width 174 height 34
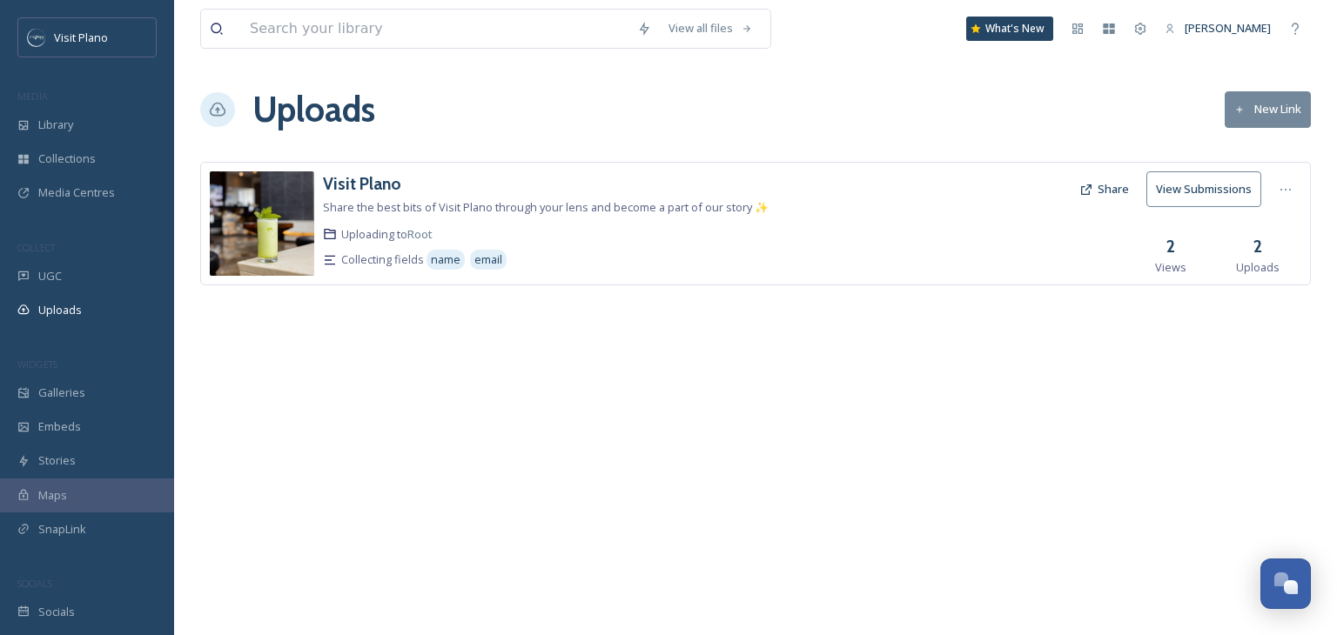
click at [1275, 104] on button "New Link" at bounding box center [1268, 109] width 86 height 36
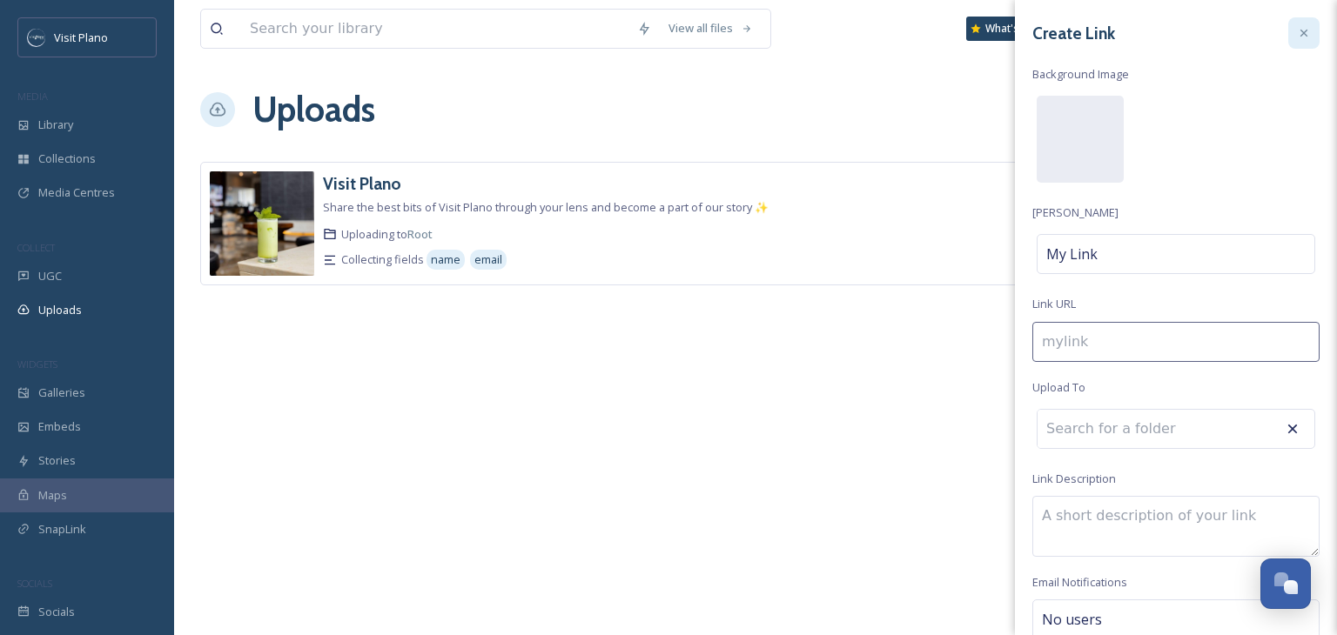
click at [1297, 39] on icon at bounding box center [1304, 33] width 14 height 14
